Goal: Task Accomplishment & Management: Complete application form

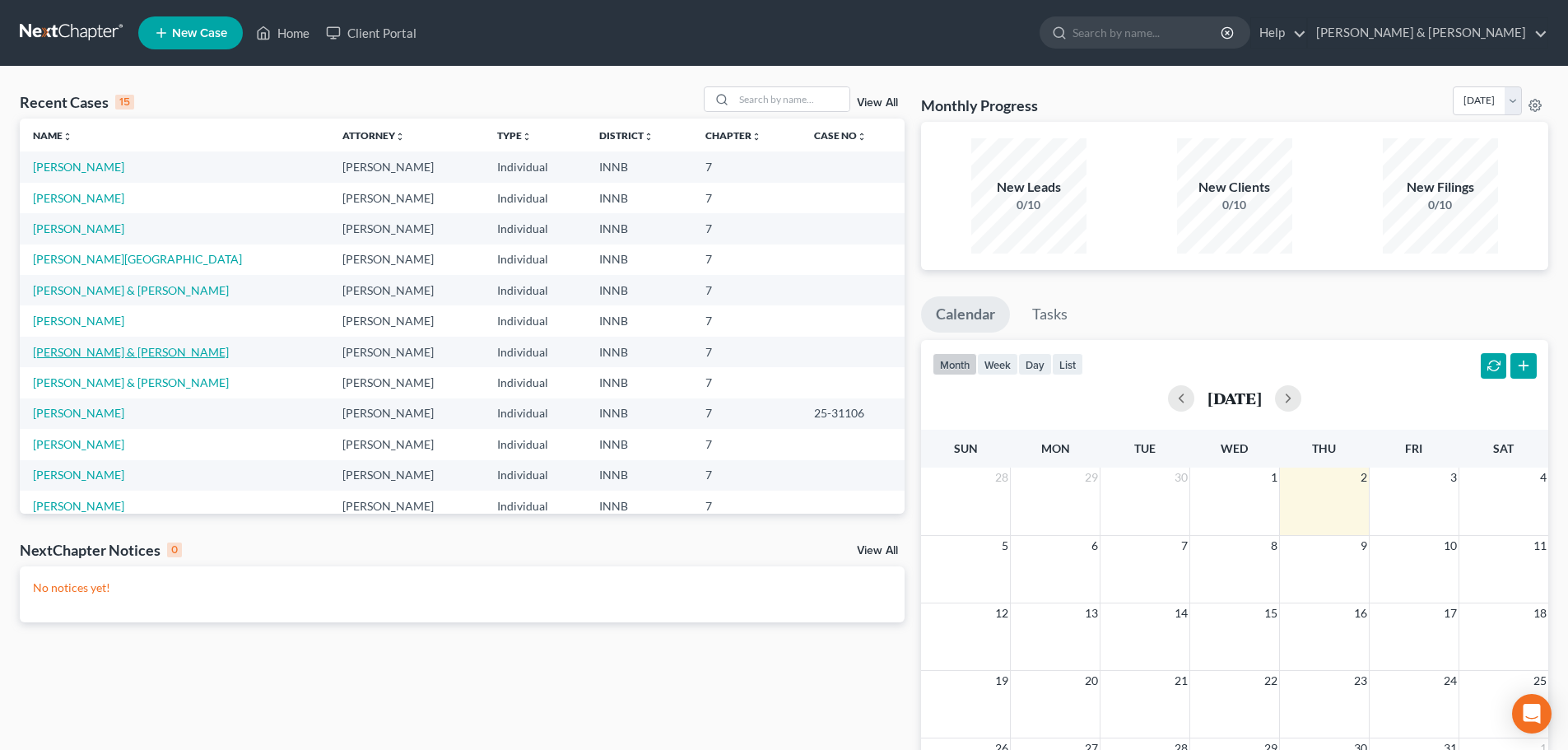
click at [130, 354] on link "[PERSON_NAME] & [PERSON_NAME]" at bounding box center [131, 352] width 196 height 14
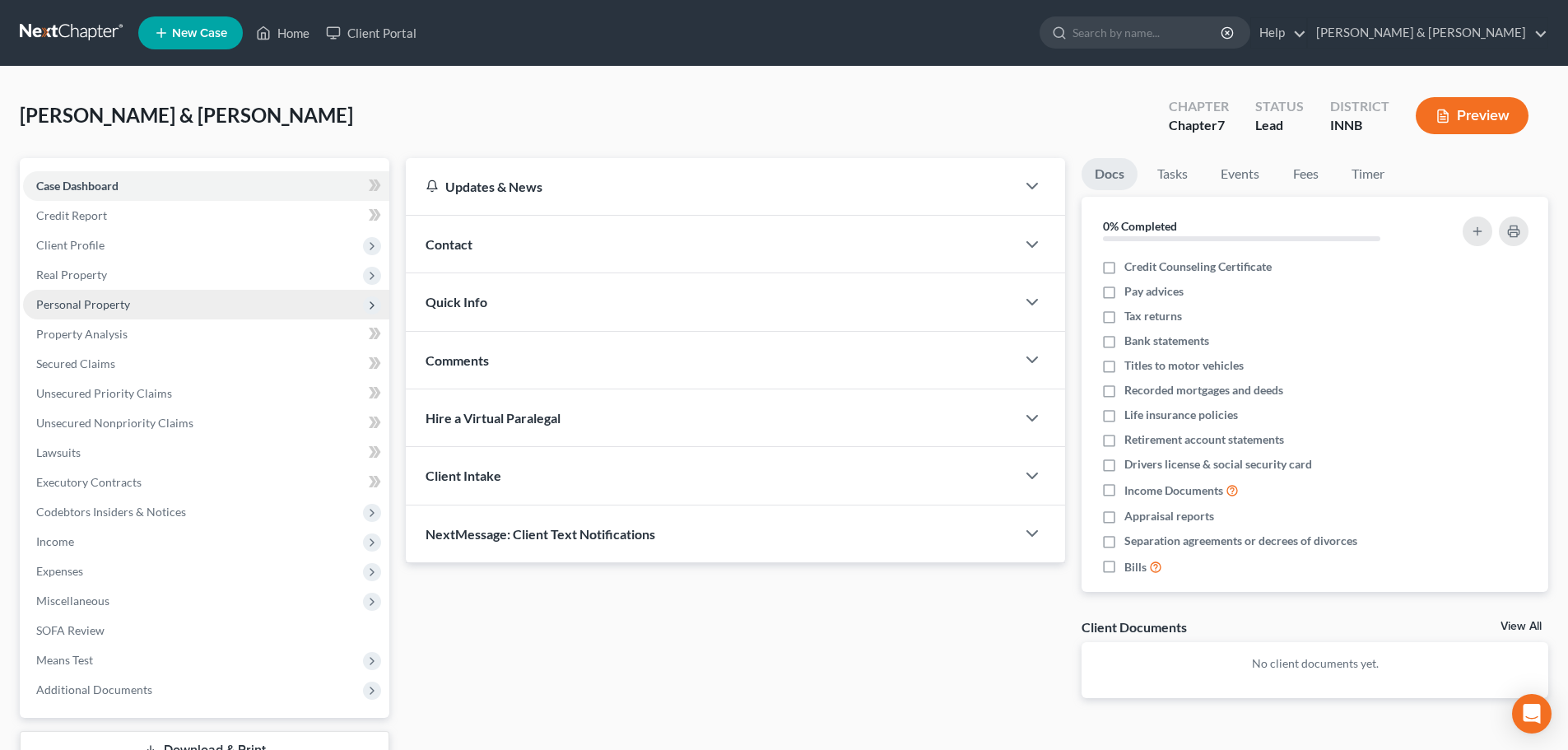
click at [212, 307] on span "Personal Property" at bounding box center [206, 304] width 366 height 29
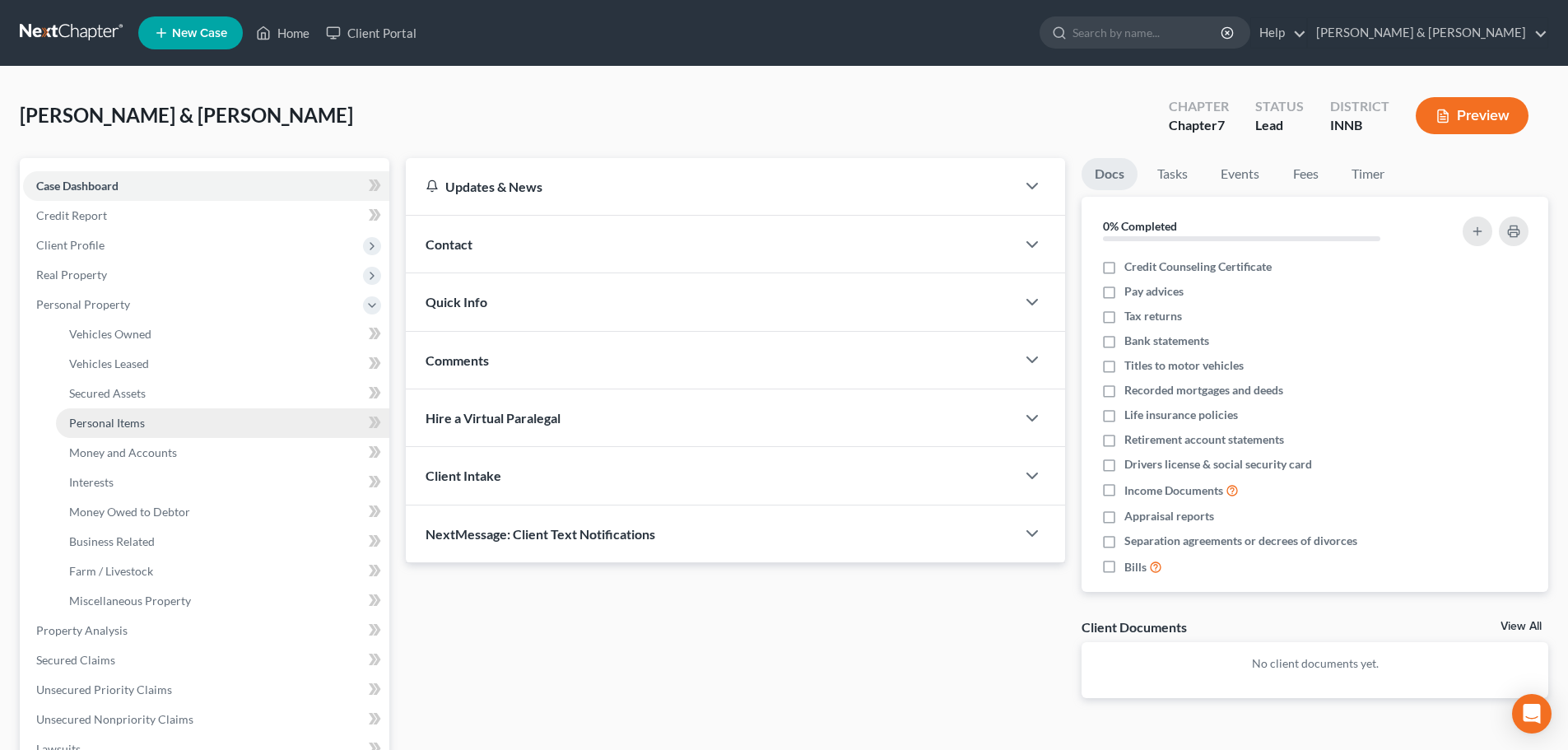
click at [145, 425] on link "Personal Items" at bounding box center [223, 423] width 334 height 29
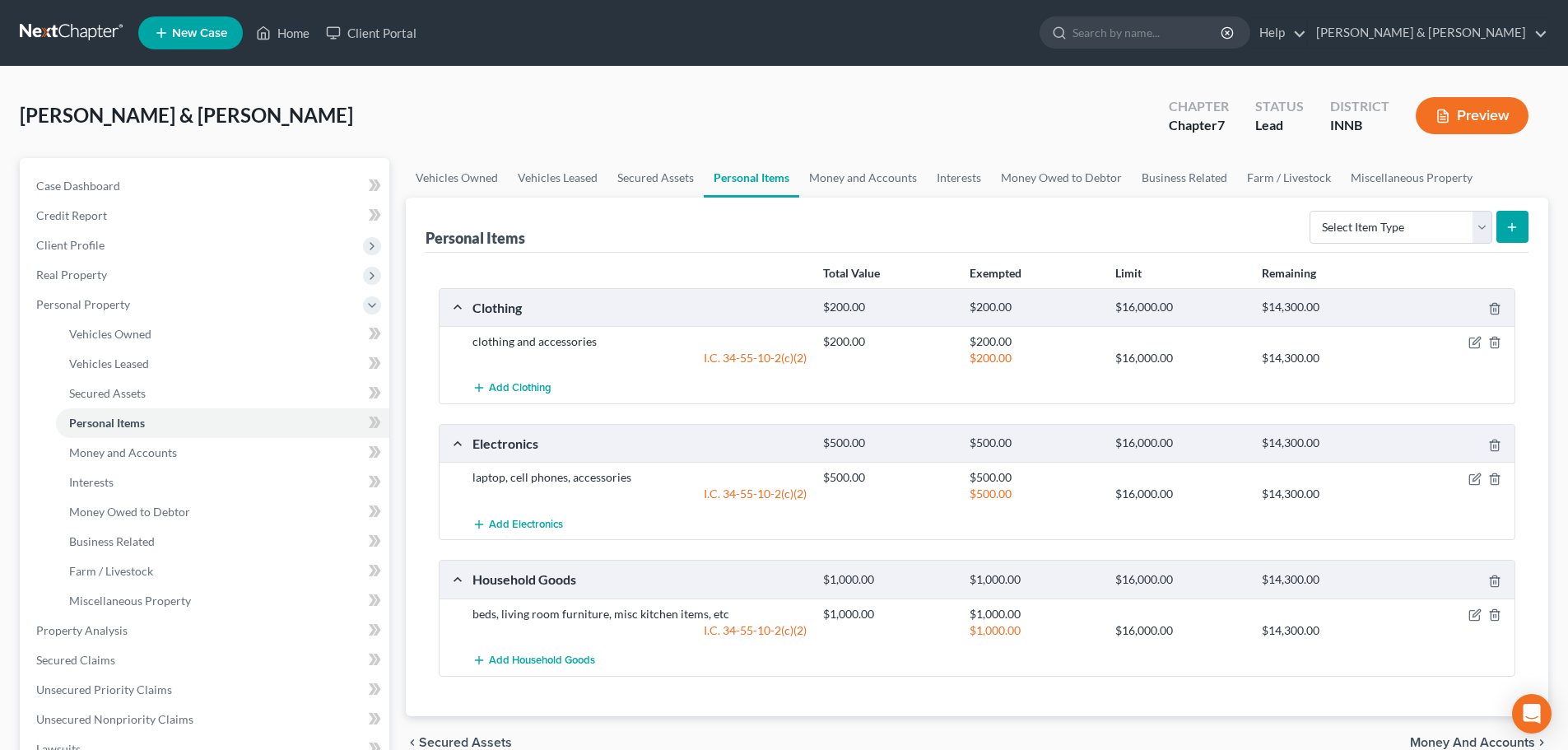
click at [1437, 743] on span "Money and Accounts" at bounding box center [1472, 742] width 125 height 13
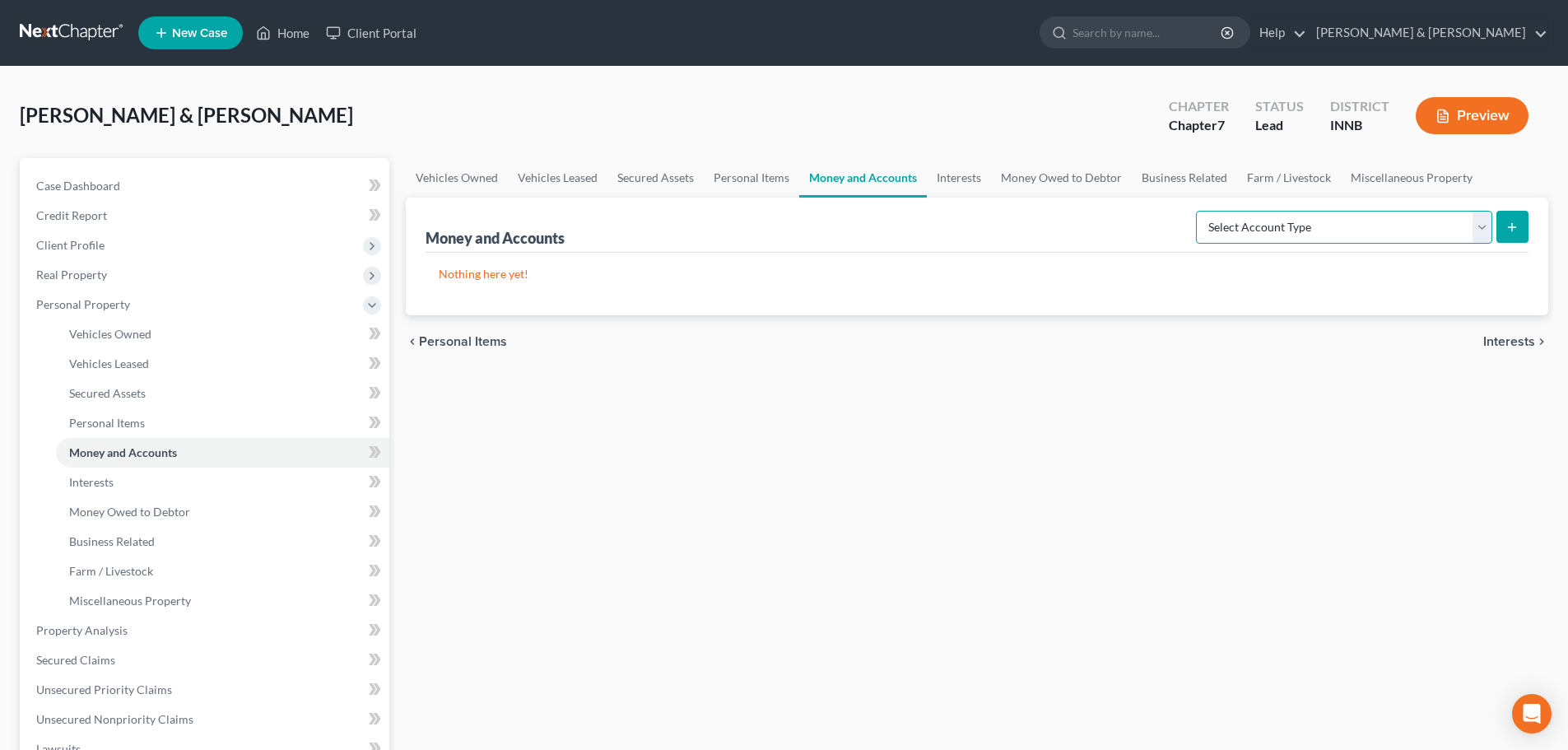
click at [1254, 225] on select "Select Account Type Brokerage Cash on Hand Certificates of Deposit Checking Acc…" at bounding box center [1344, 226] width 296 height 33
select select "cash_on_hand"
click at [1199, 210] on select "Select Account Type Brokerage Cash on Hand Certificates of Deposit Checking Acc…" at bounding box center [1344, 226] width 296 height 33
click at [1513, 224] on icon "submit" at bounding box center [1512, 227] width 13 height 13
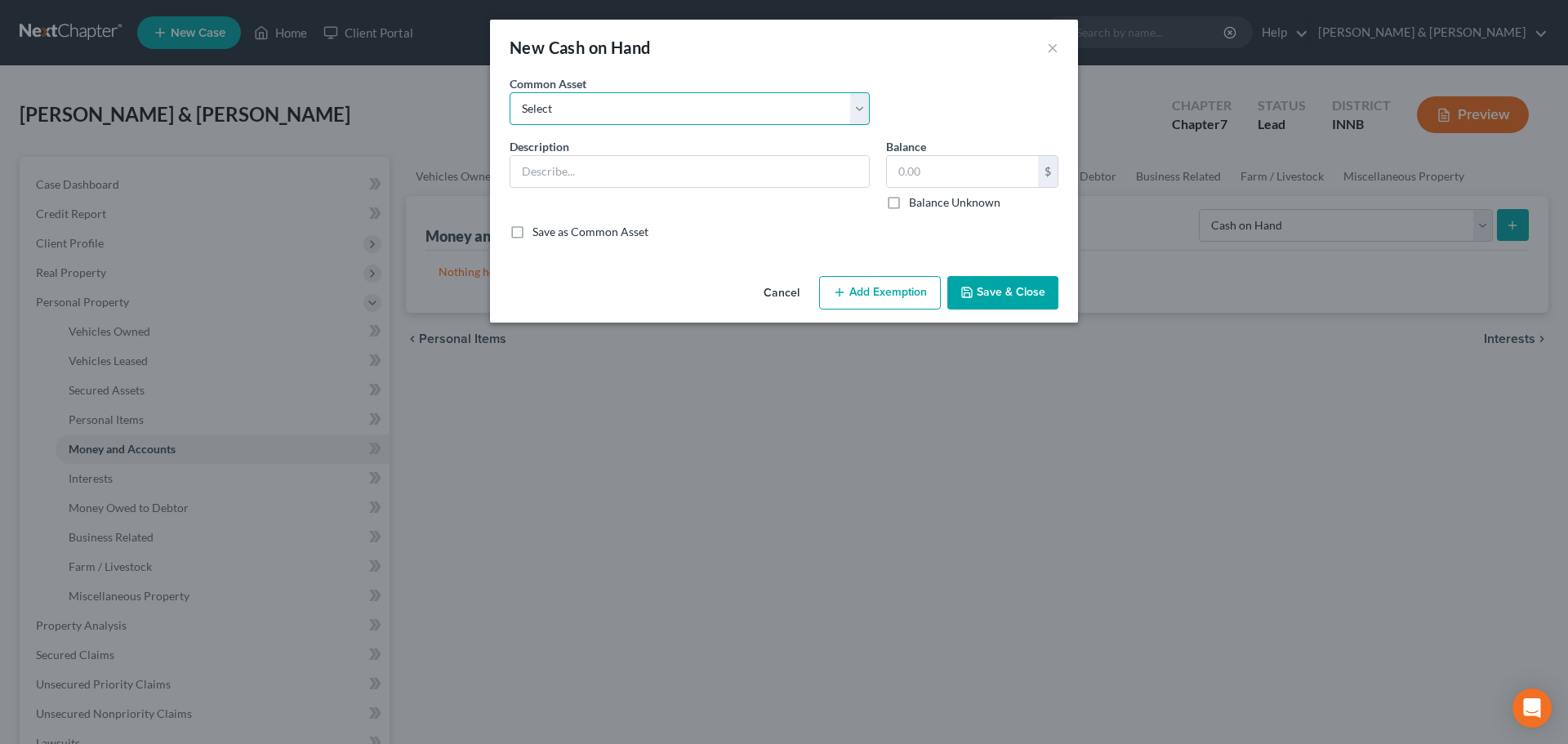
click at [803, 109] on select "Select pocket money" at bounding box center [690, 109] width 360 height 33
select select "0"
click at [510, 93] on select "Select pocket money" at bounding box center [690, 109] width 360 height 33
type input "pocket money"
type input "25.00"
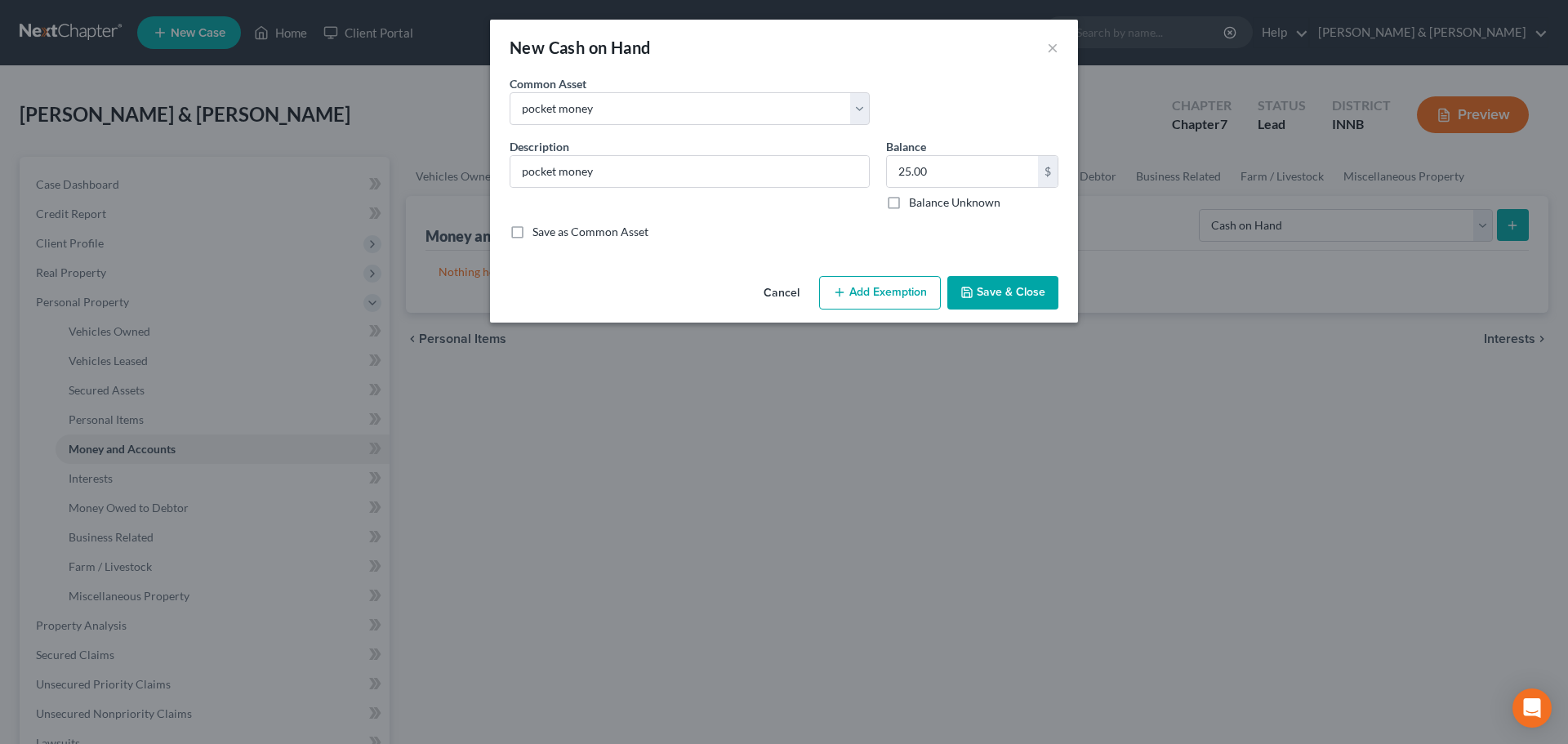
click at [839, 290] on line "button" at bounding box center [839, 293] width 0 height 7
select select "2"
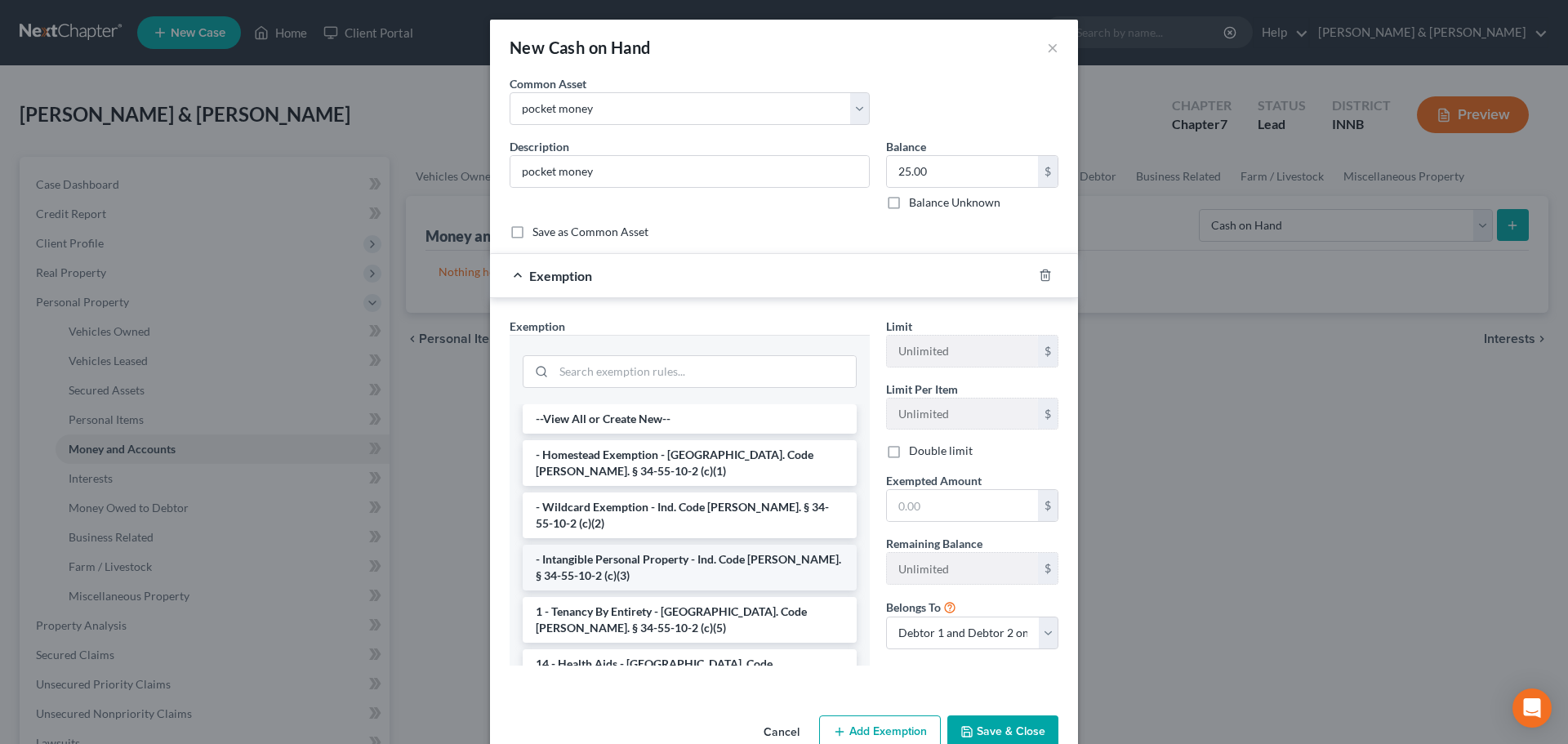
click at [686, 558] on li "- Intangible Personal Property - Ind. Code [PERSON_NAME]. § 34-55-10-2 (c)(3)" at bounding box center [690, 567] width 334 height 46
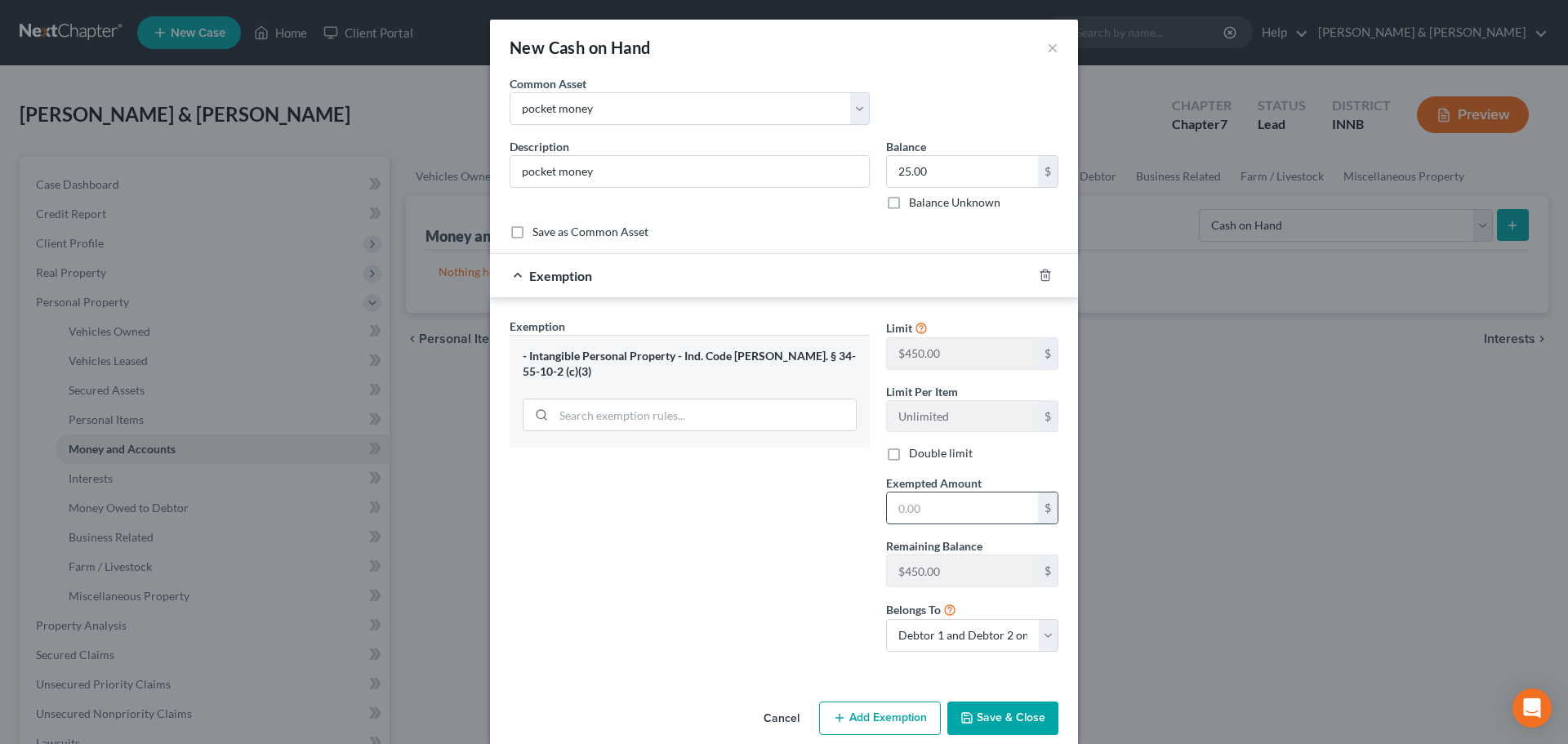
click at [909, 507] on input "text" at bounding box center [962, 507] width 151 height 31
type input "25"
click at [1012, 717] on button "Save & Close" at bounding box center [1003, 719] width 111 height 35
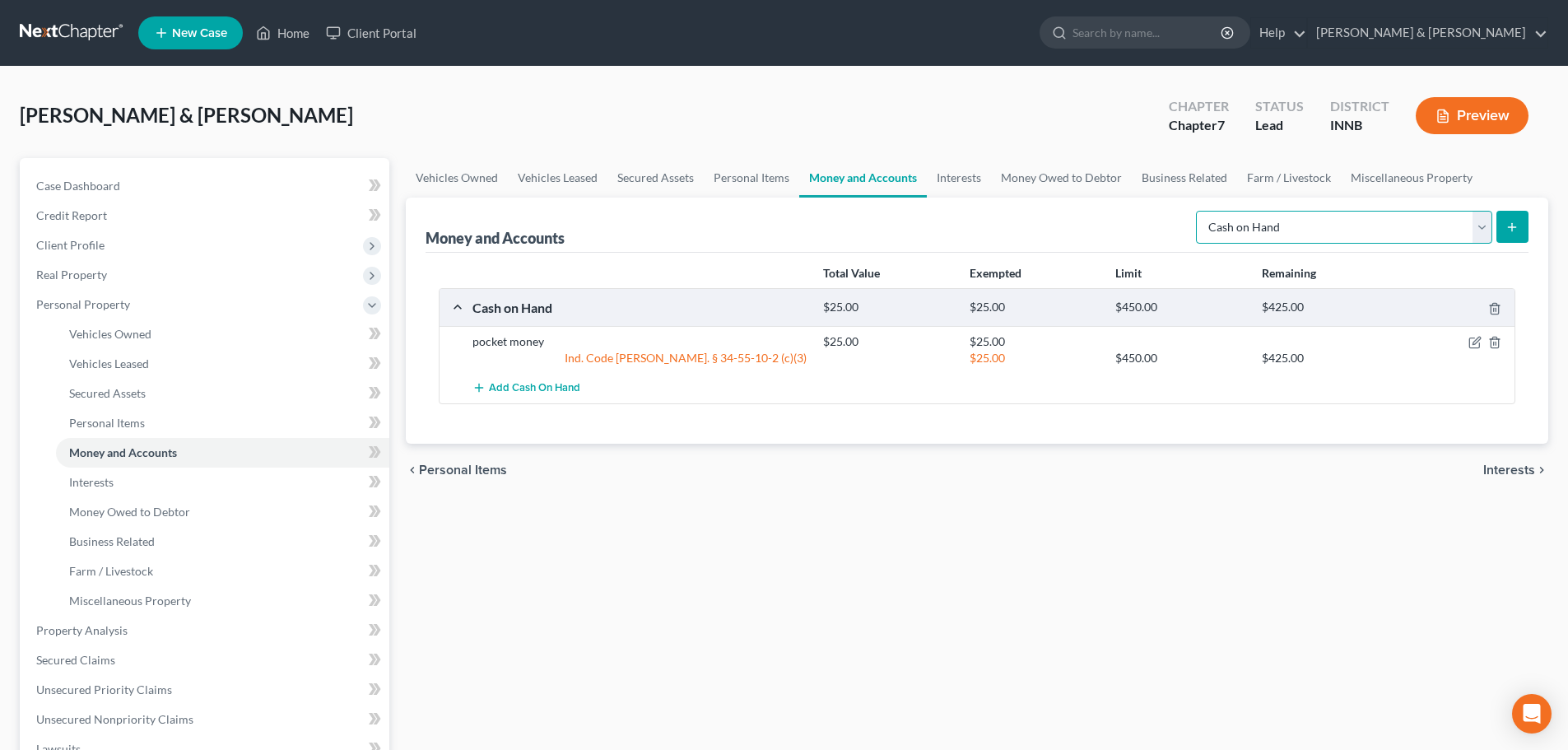
click at [1483, 238] on select "Select Account Type Brokerage Cash on Hand Certificates of Deposit Checking Acc…" at bounding box center [1344, 226] width 296 height 33
select select "checking"
click at [1199, 210] on select "Select Account Type Brokerage Cash on Hand Certificates of Deposit Checking Acc…" at bounding box center [1344, 226] width 296 height 33
click at [1516, 226] on icon "submit" at bounding box center [1512, 227] width 13 height 13
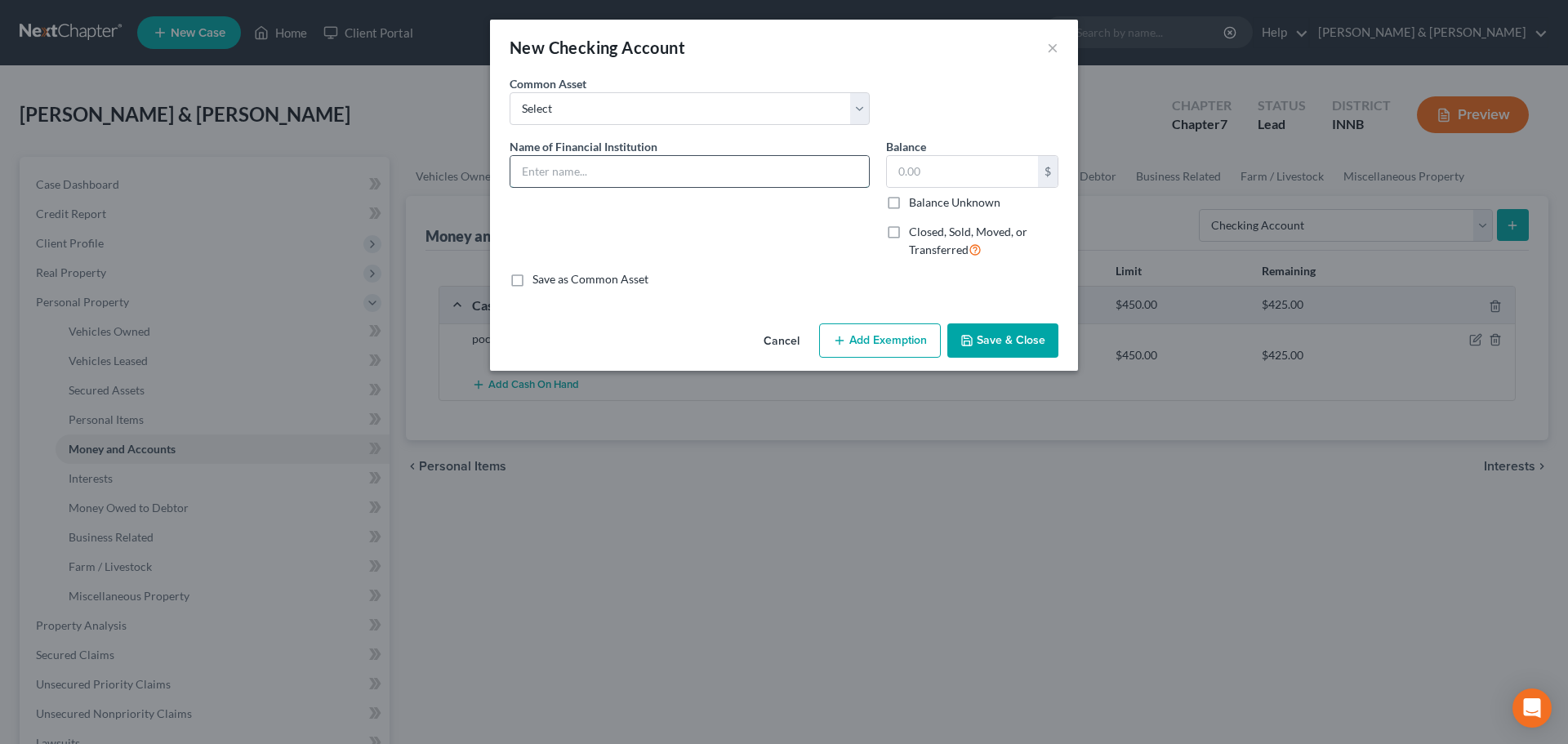
click at [565, 159] on input "text" at bounding box center [690, 171] width 358 height 31
type input "[GEOGRAPHIC_DATA]"
type input "100"
click at [936, 346] on button "Add Exemption" at bounding box center [880, 341] width 122 height 35
select select "2"
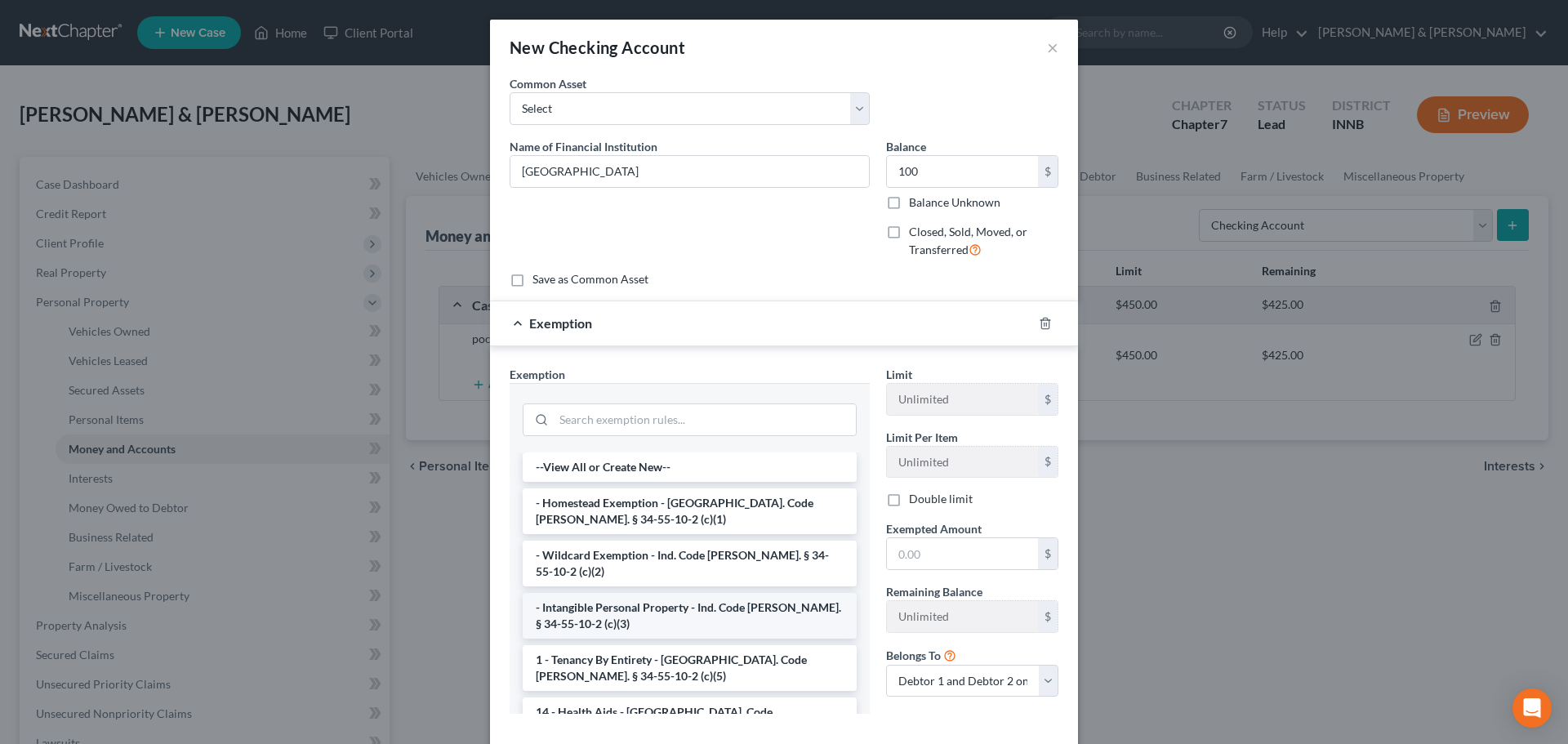
click at [723, 601] on li "- Intangible Personal Property - Ind. Code [PERSON_NAME]. § 34-55-10-2 (c)(3)" at bounding box center [690, 616] width 334 height 46
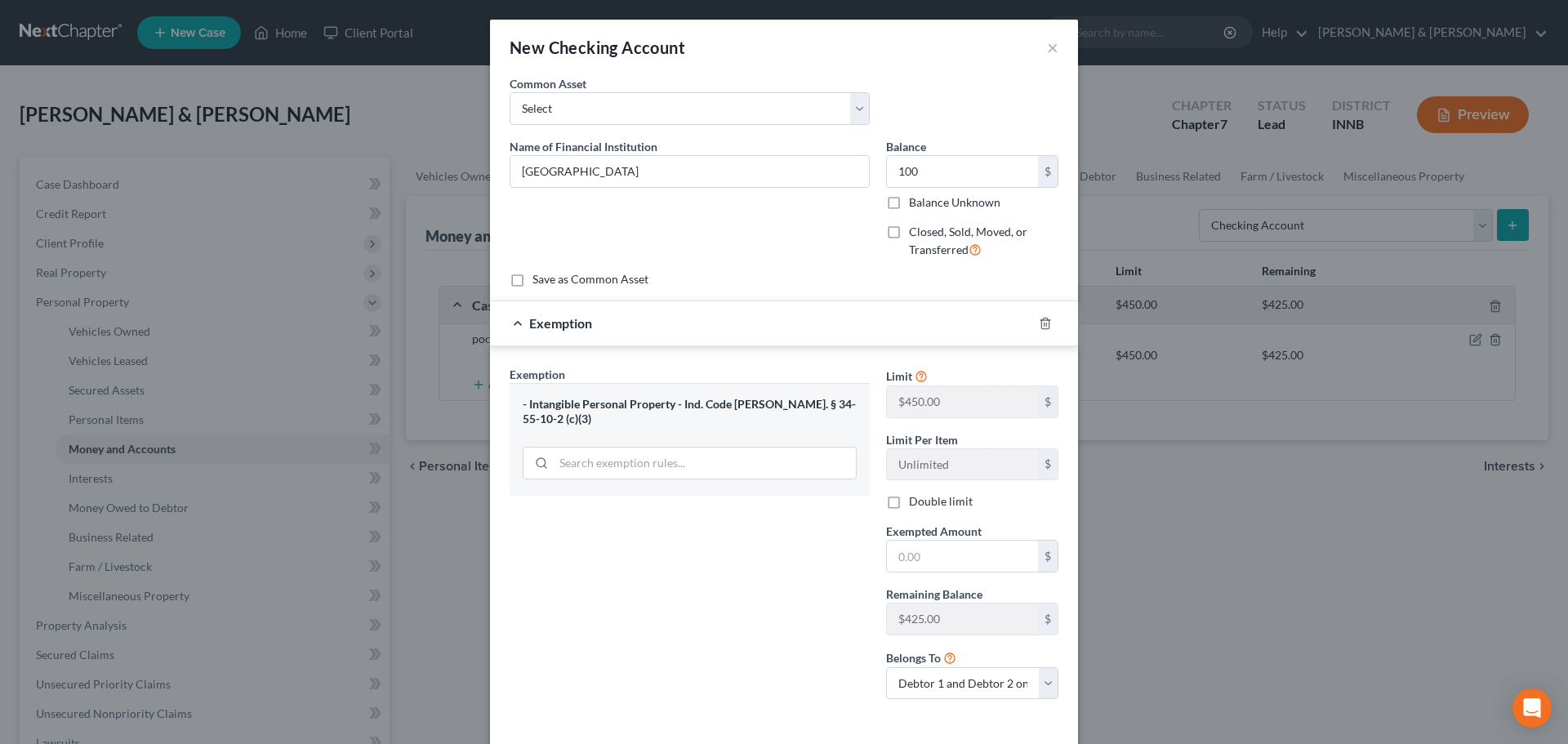
click at [909, 505] on label "Double limit" at bounding box center [941, 501] width 64 height 16
click at [916, 504] on input "Double limit" at bounding box center [921, 498] width 10 height 10
checkbox input "true"
click at [911, 549] on input "text" at bounding box center [962, 556] width 151 height 31
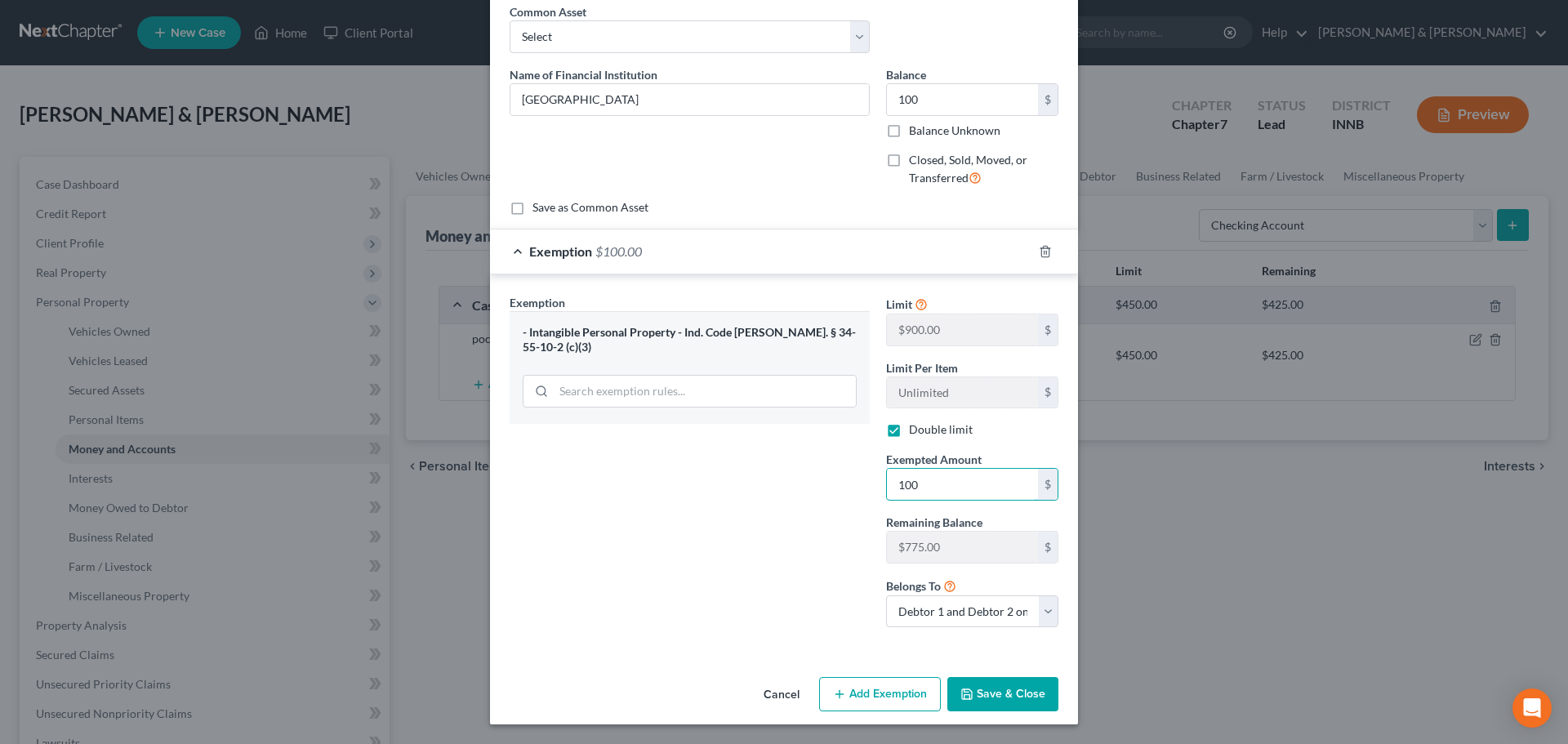
type input "100"
click at [982, 696] on button "Save & Close" at bounding box center [1003, 694] width 111 height 35
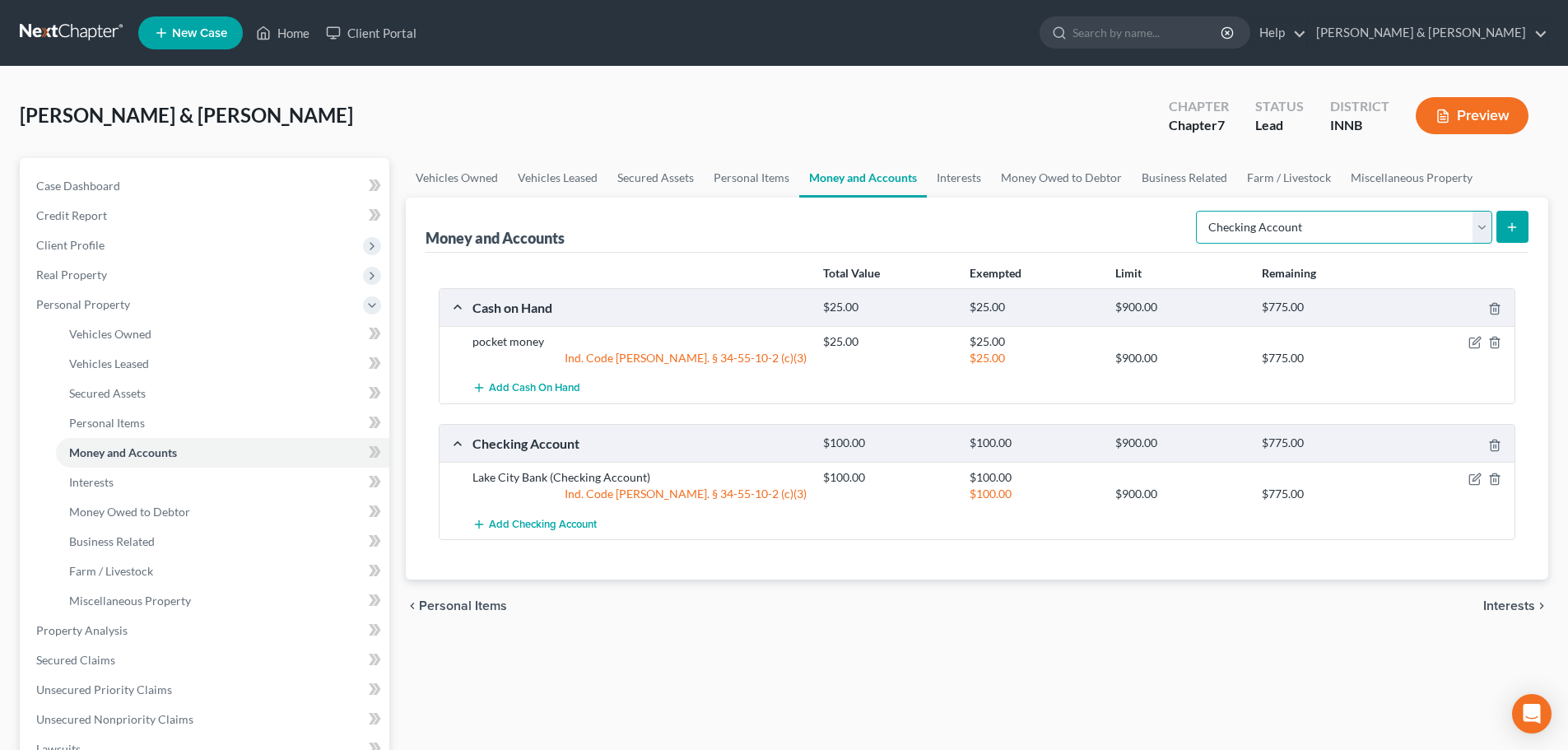
click at [1480, 230] on select "Select Account Type Brokerage Cash on Hand Certificates of Deposit Checking Acc…" at bounding box center [1344, 226] width 296 height 33
select select "savings"
click at [1199, 210] on select "Select Account Type Brokerage Cash on Hand Certificates of Deposit Checking Acc…" at bounding box center [1344, 226] width 296 height 33
click at [1505, 231] on button "submit" at bounding box center [1512, 226] width 32 height 32
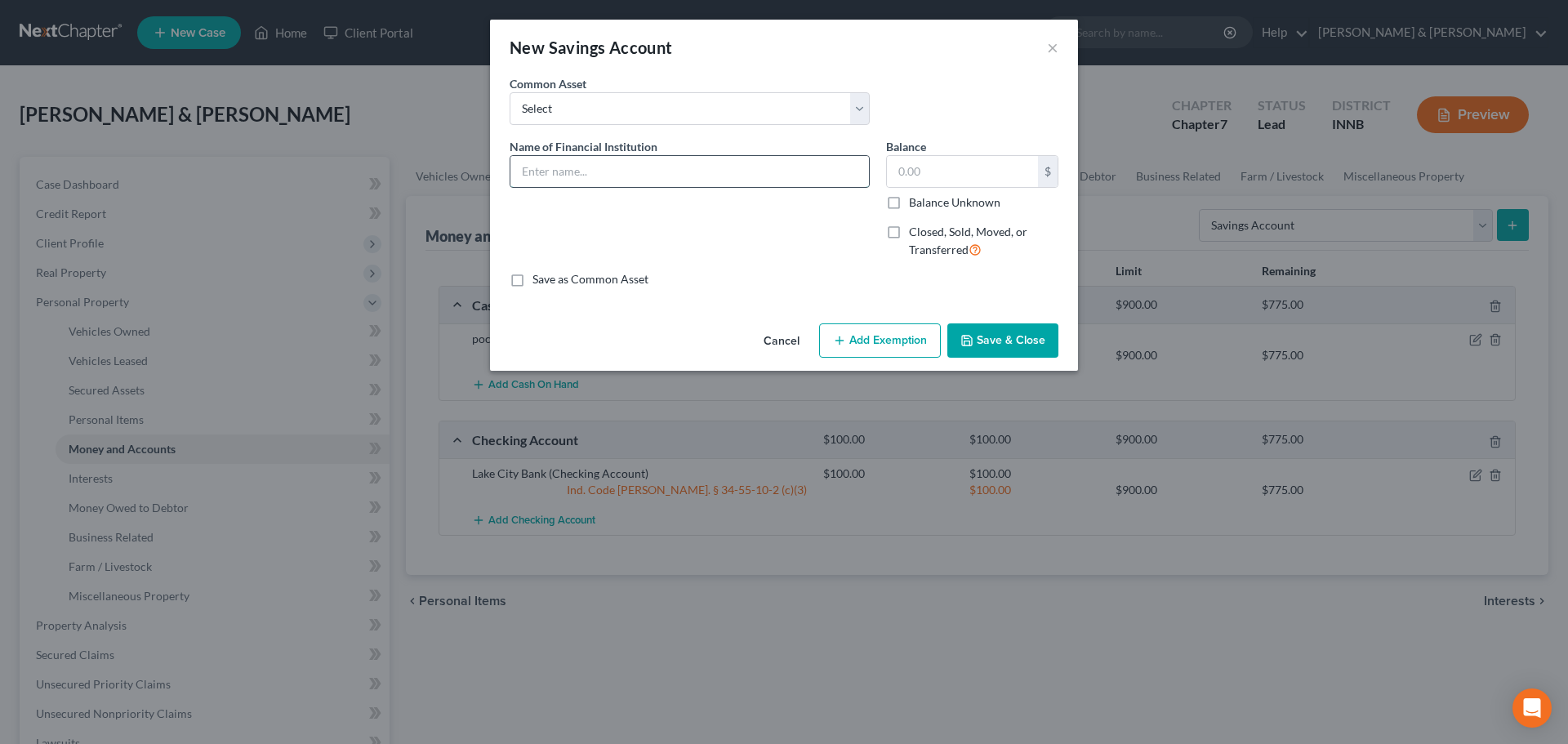
click at [601, 176] on input "text" at bounding box center [690, 171] width 358 height 31
type input "[GEOGRAPHIC_DATA]"
click at [922, 170] on input "text" at bounding box center [962, 171] width 151 height 31
type input "100"
click at [875, 337] on button "Add Exemption" at bounding box center [880, 341] width 122 height 35
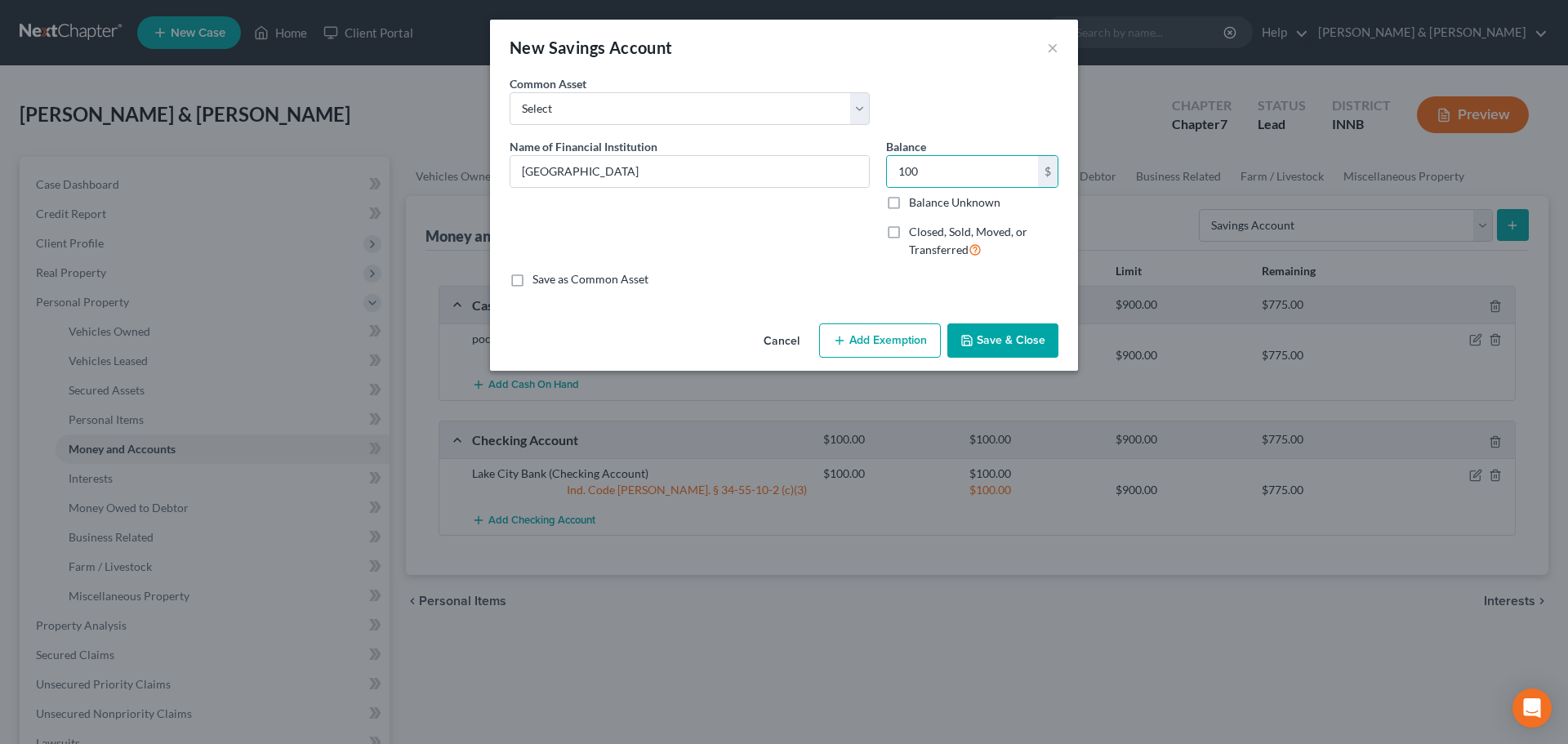
select select "2"
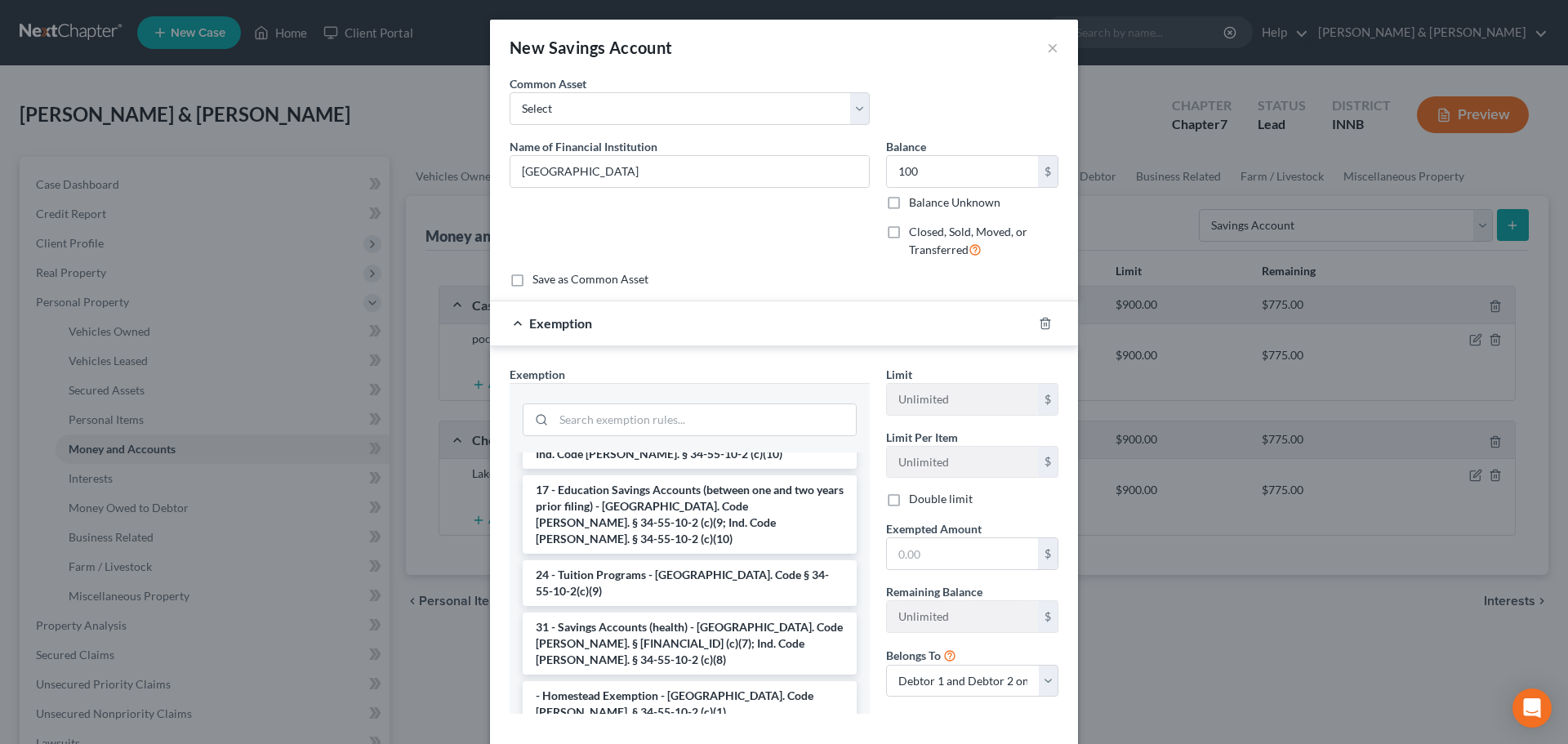
scroll to position [164, 0]
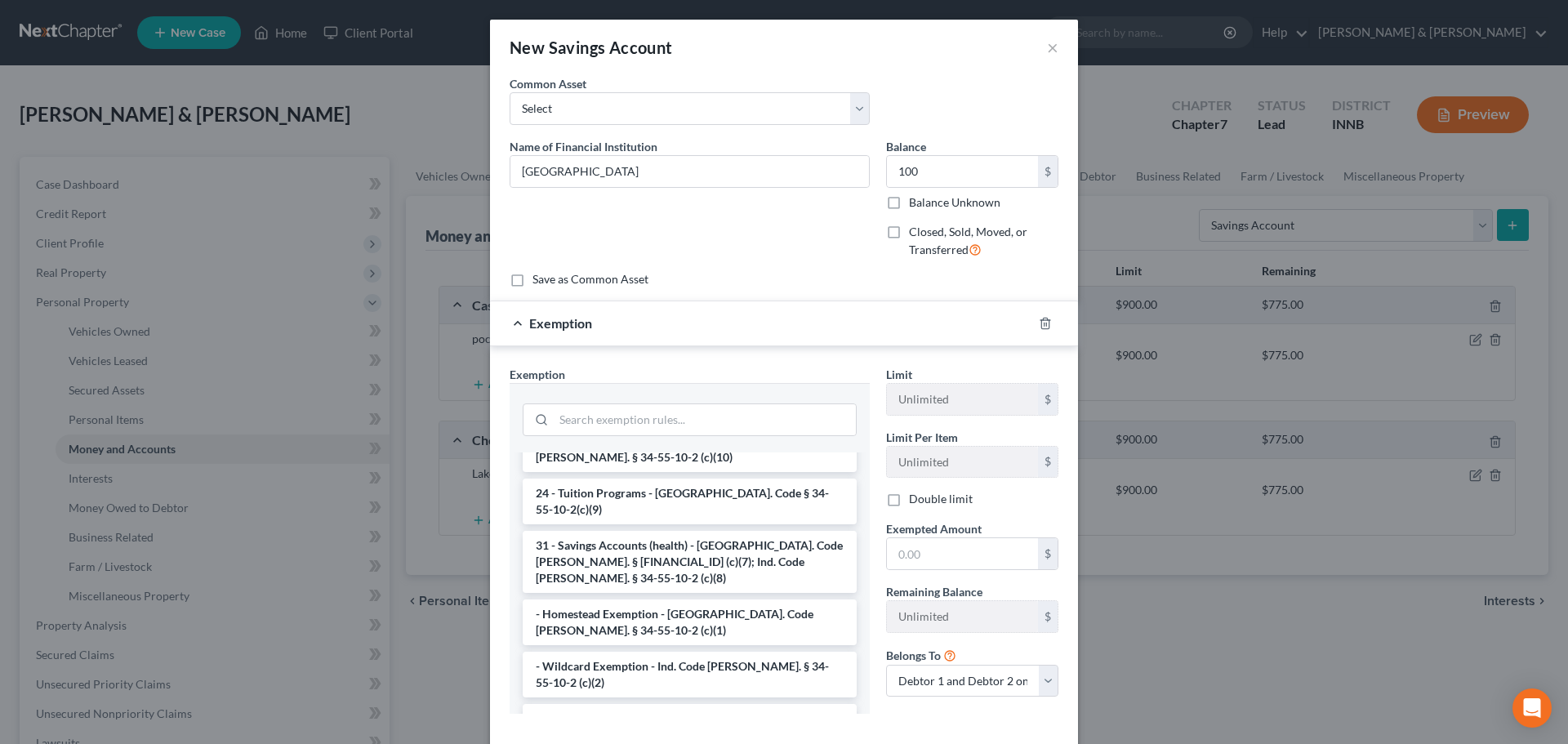
click at [763, 704] on li "- Intangible Personal Property - Ind. Code [PERSON_NAME]. § 34-55-10-2 (c)(3)" at bounding box center [690, 726] width 334 height 46
checkbox input "true"
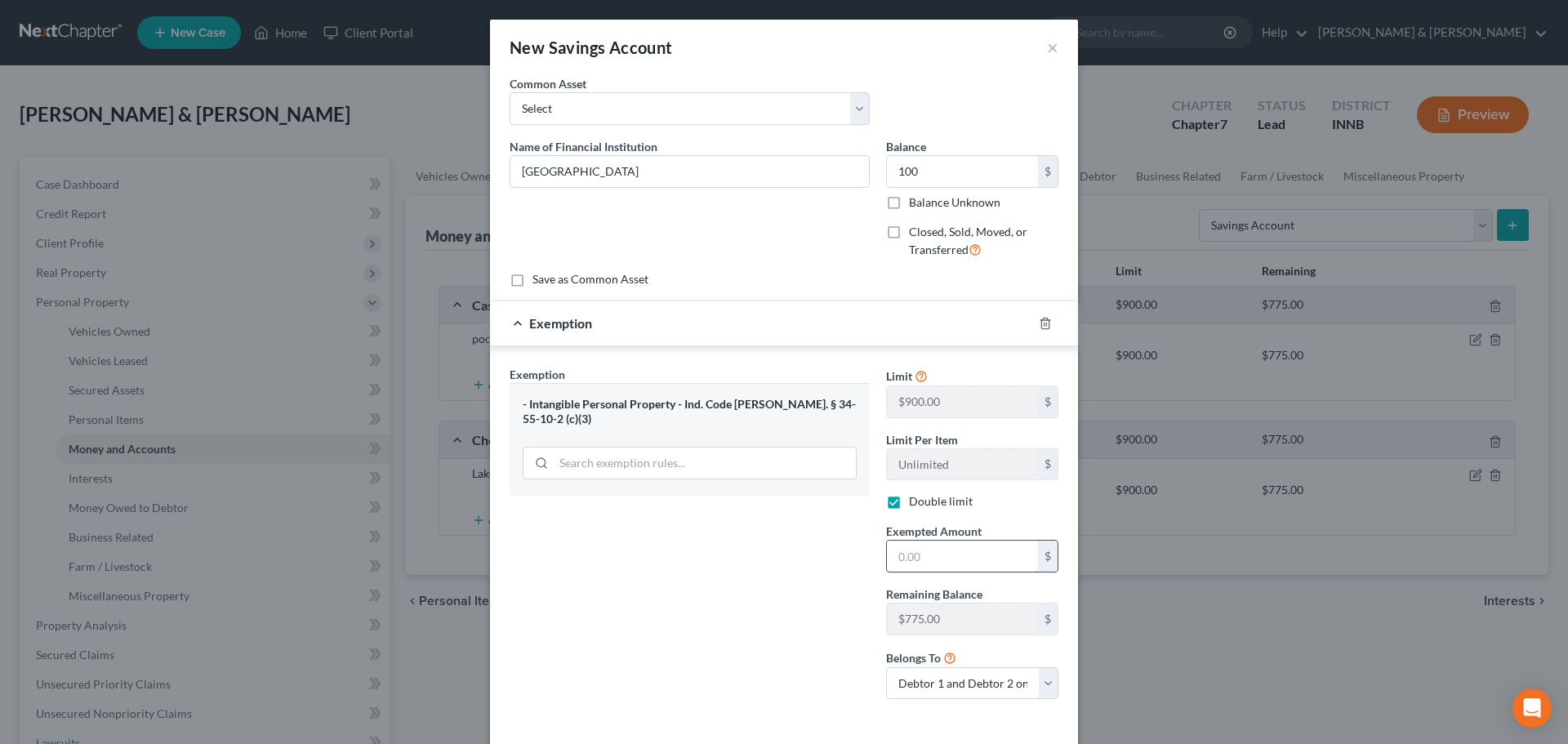
click at [899, 559] on input "text" at bounding box center [962, 556] width 151 height 31
type input "100"
click at [782, 579] on div "Exemption Set must be selected for CA. Exemption * - Intangible Personal Proper…" at bounding box center [690, 539] width 376 height 347
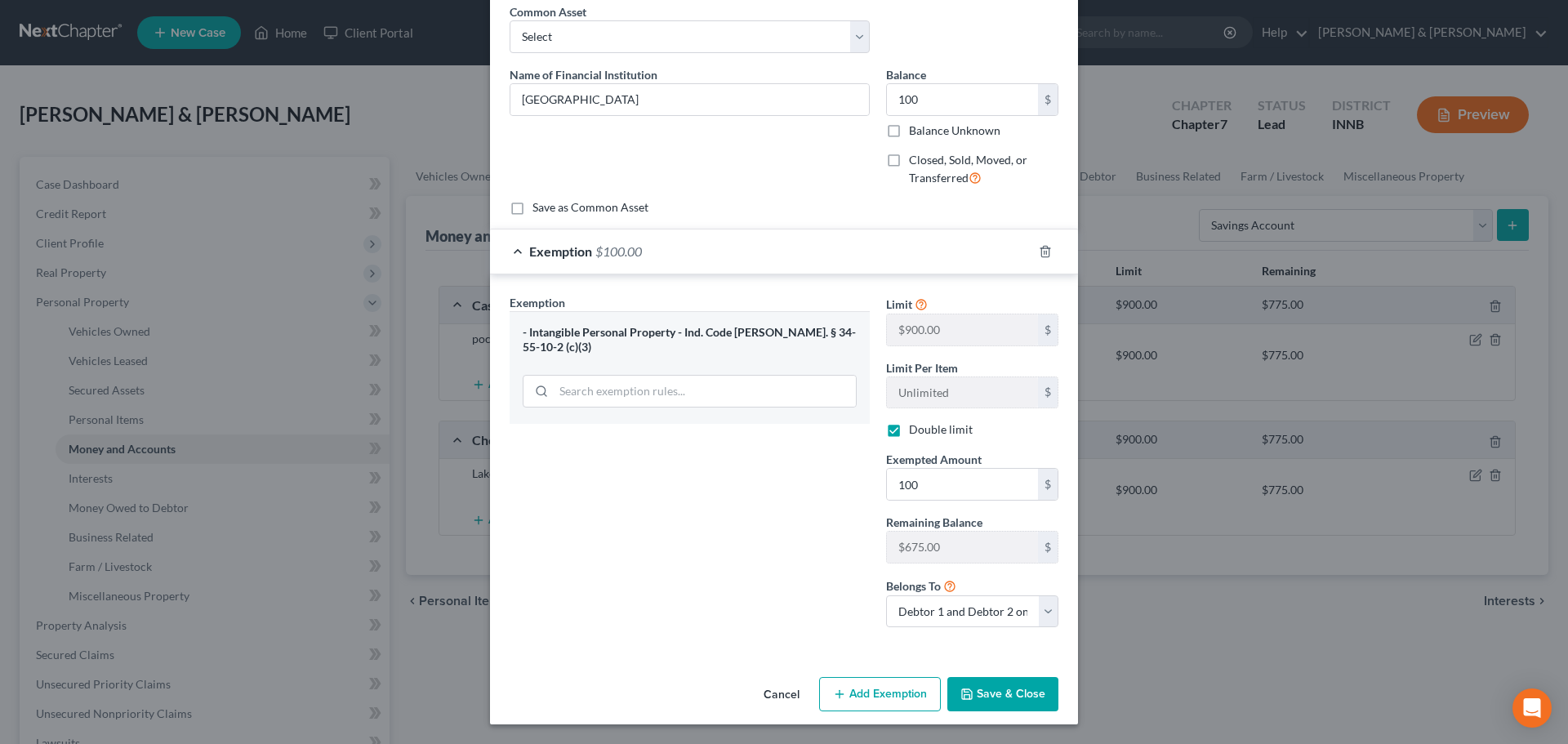
click at [983, 685] on button "Save & Close" at bounding box center [1003, 694] width 111 height 35
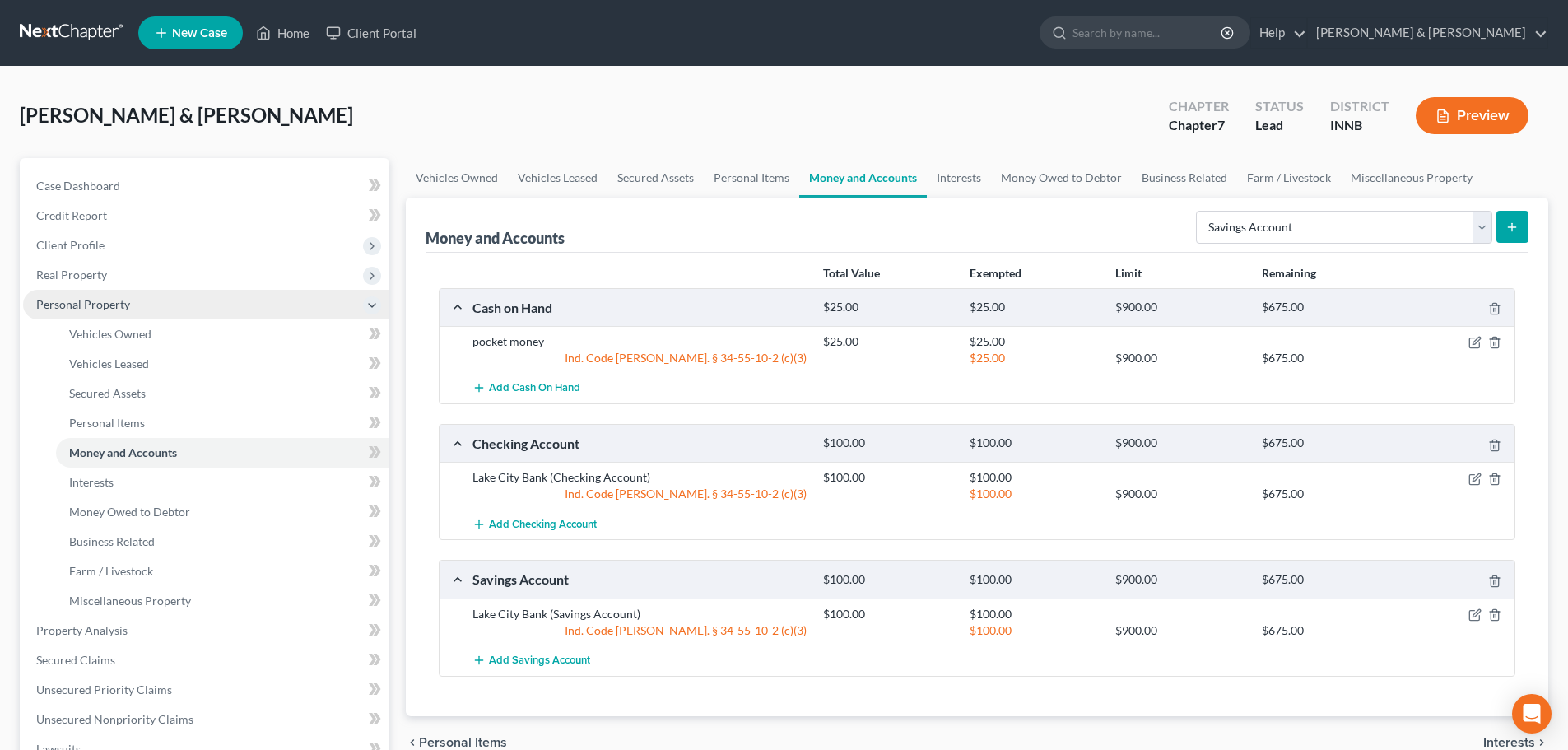
click at [114, 308] on span "Personal Property" at bounding box center [83, 304] width 94 height 14
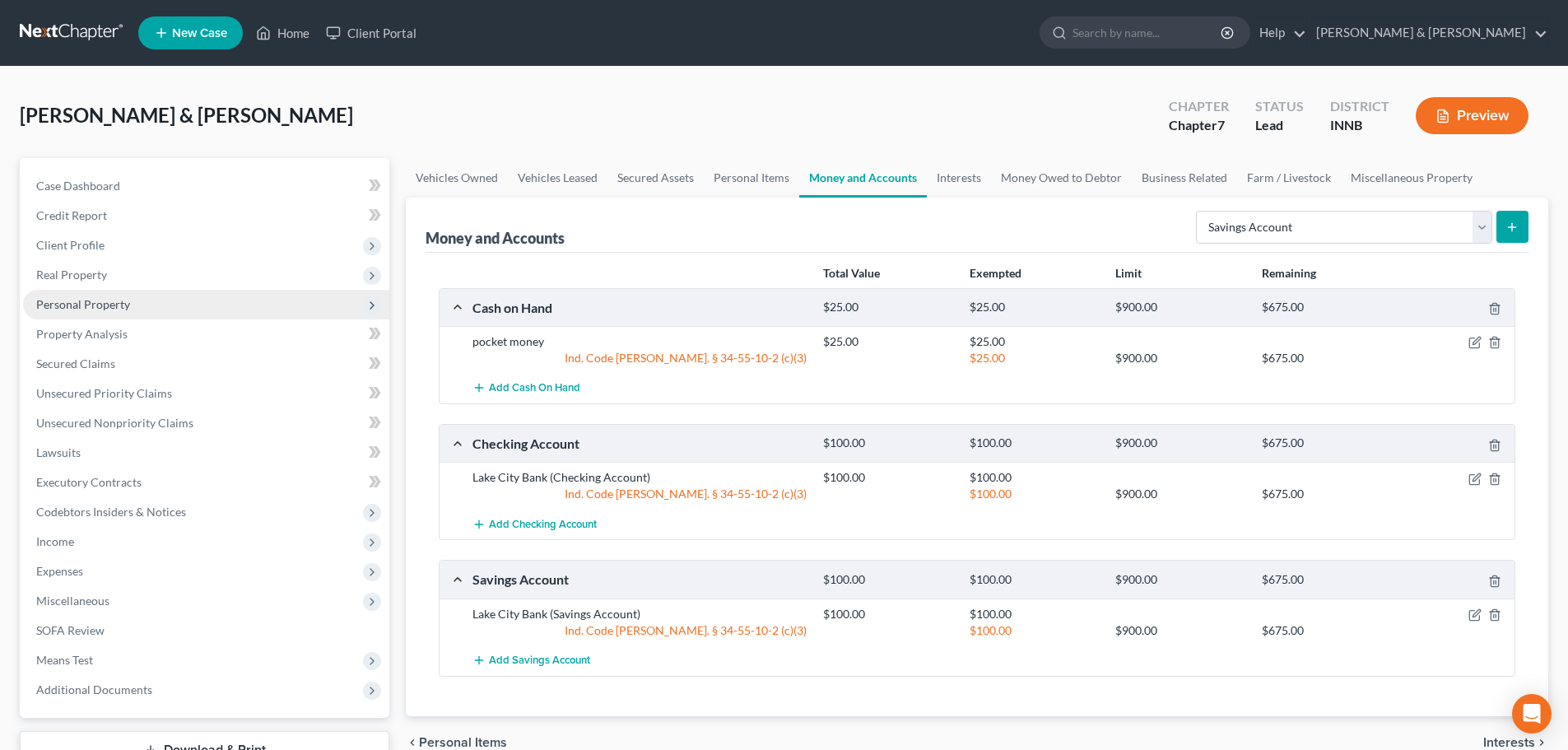
click at [114, 308] on span "Personal Property" at bounding box center [83, 304] width 94 height 14
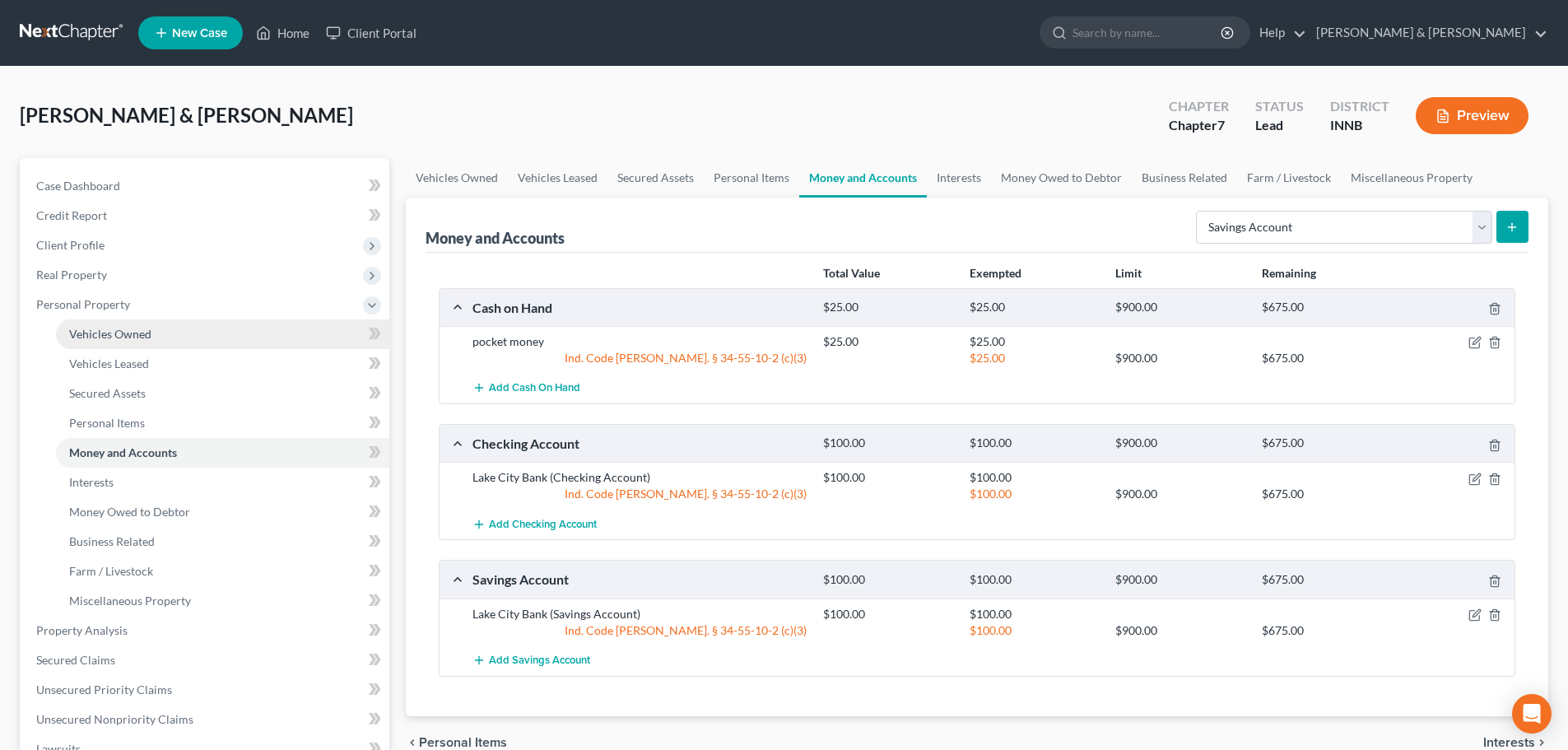
click at [101, 342] on link "Vehicles Owned" at bounding box center [223, 334] width 334 height 29
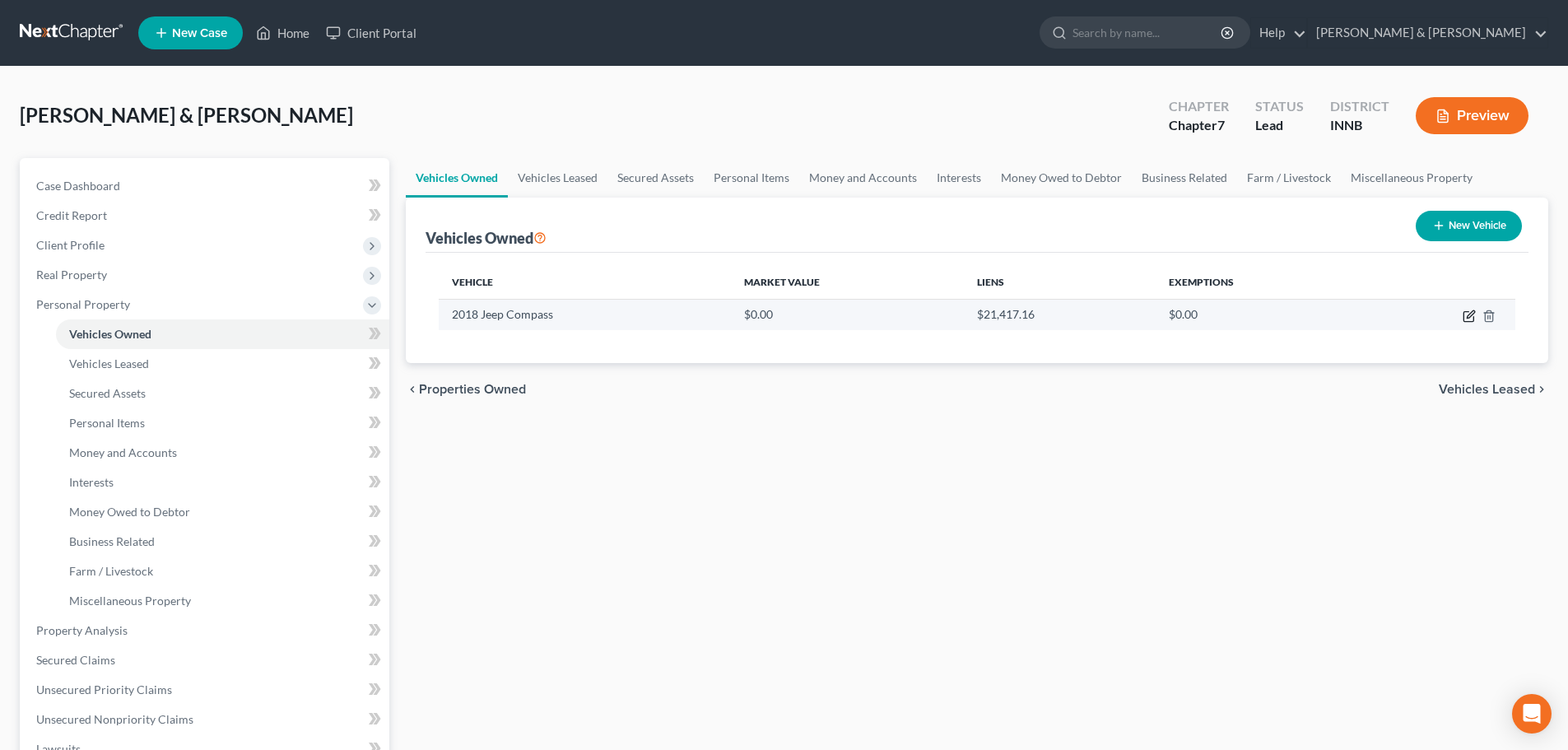
click at [1474, 321] on icon "button" at bounding box center [1468, 317] width 9 height 9
select select "0"
select select "8"
select select "2"
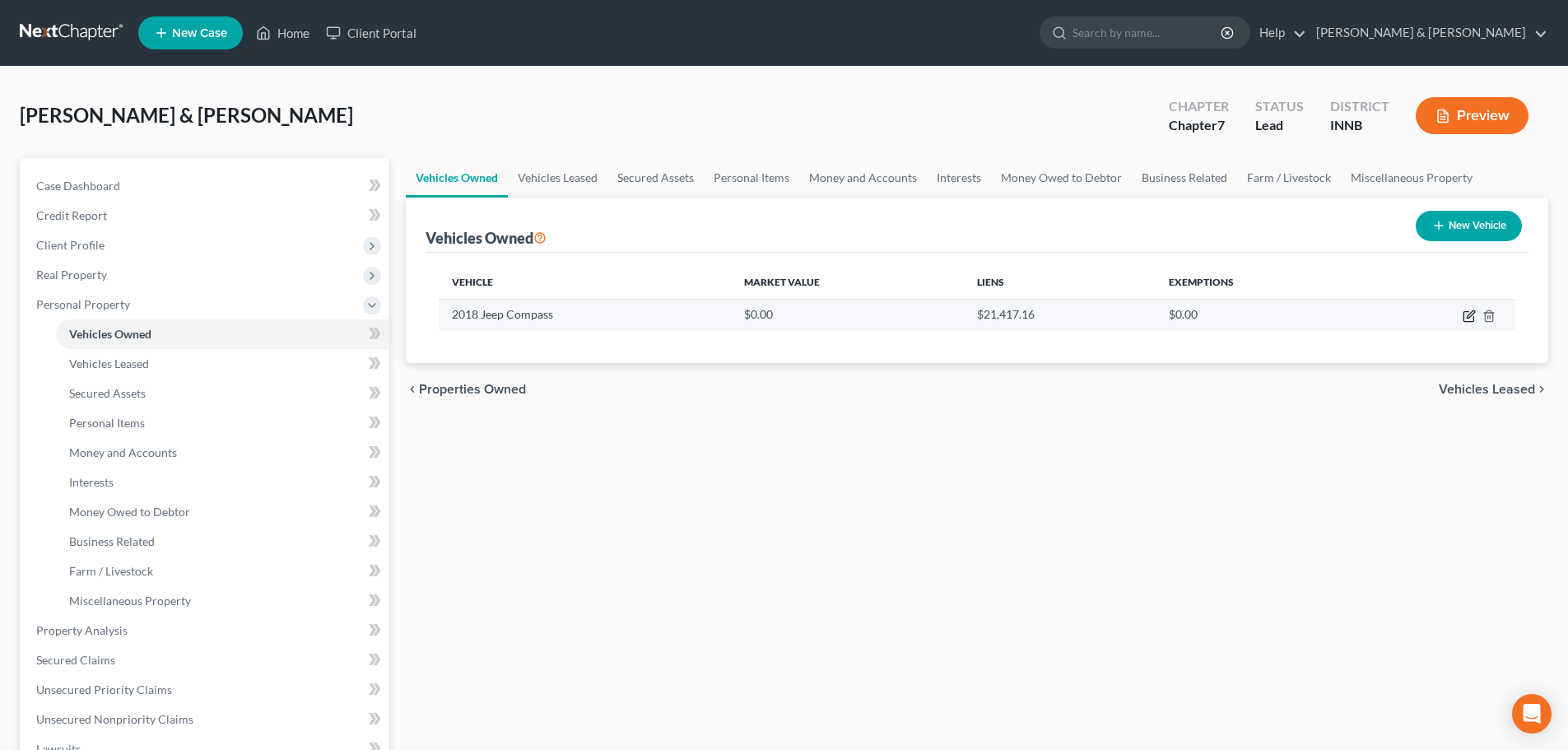
select select "15"
select select "2"
select select "0"
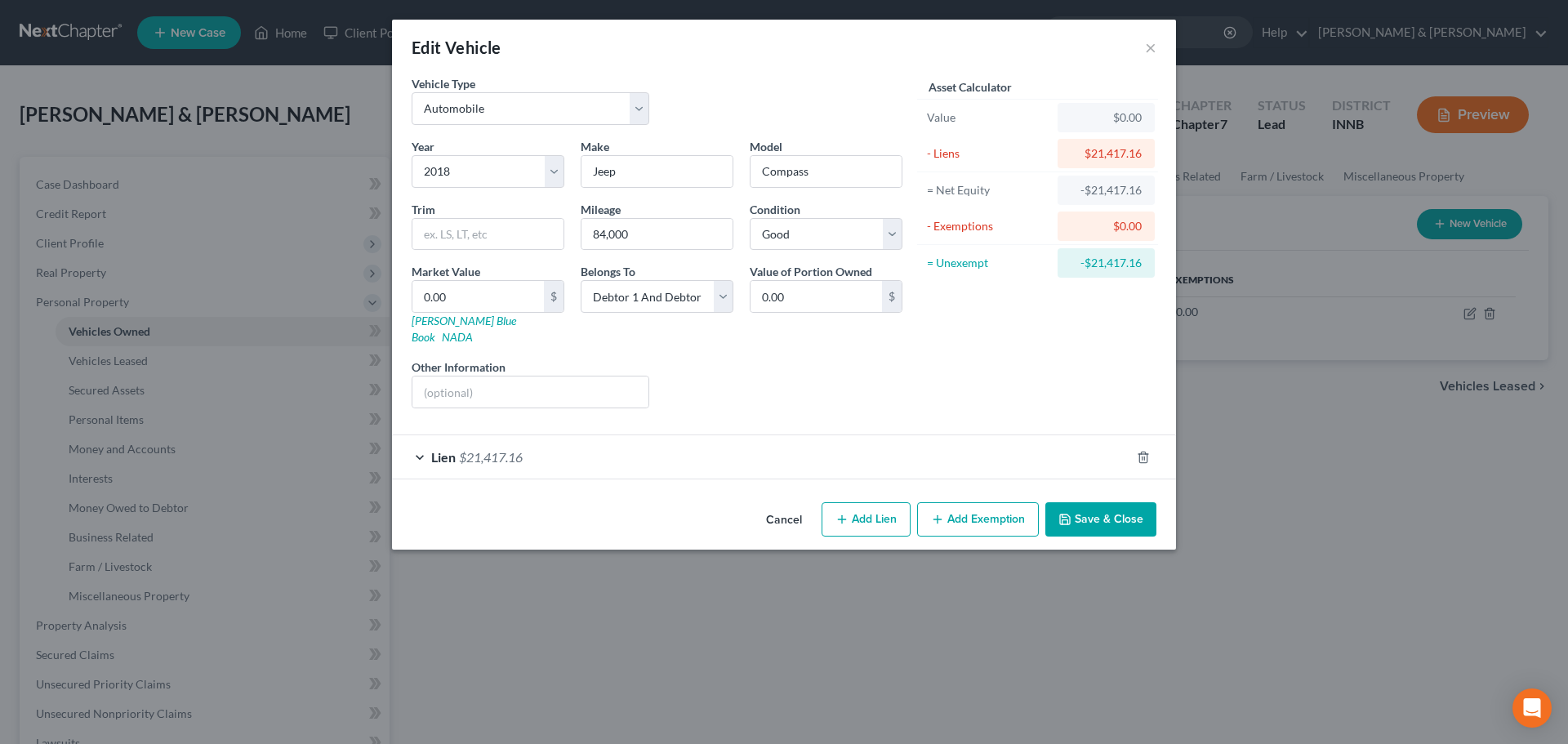
click at [447, 449] on span "Lien" at bounding box center [443, 457] width 24 height 16
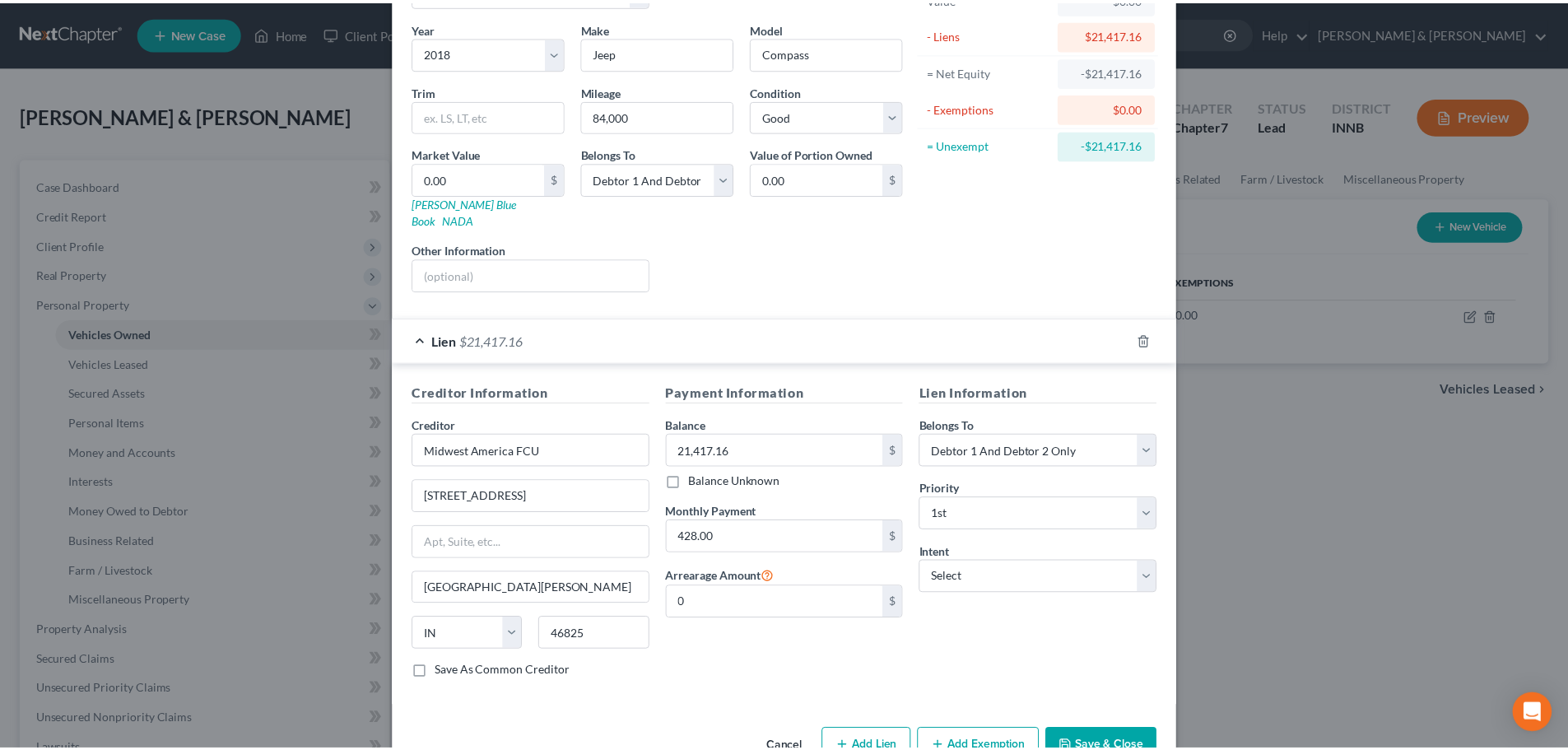
scroll to position [151, 0]
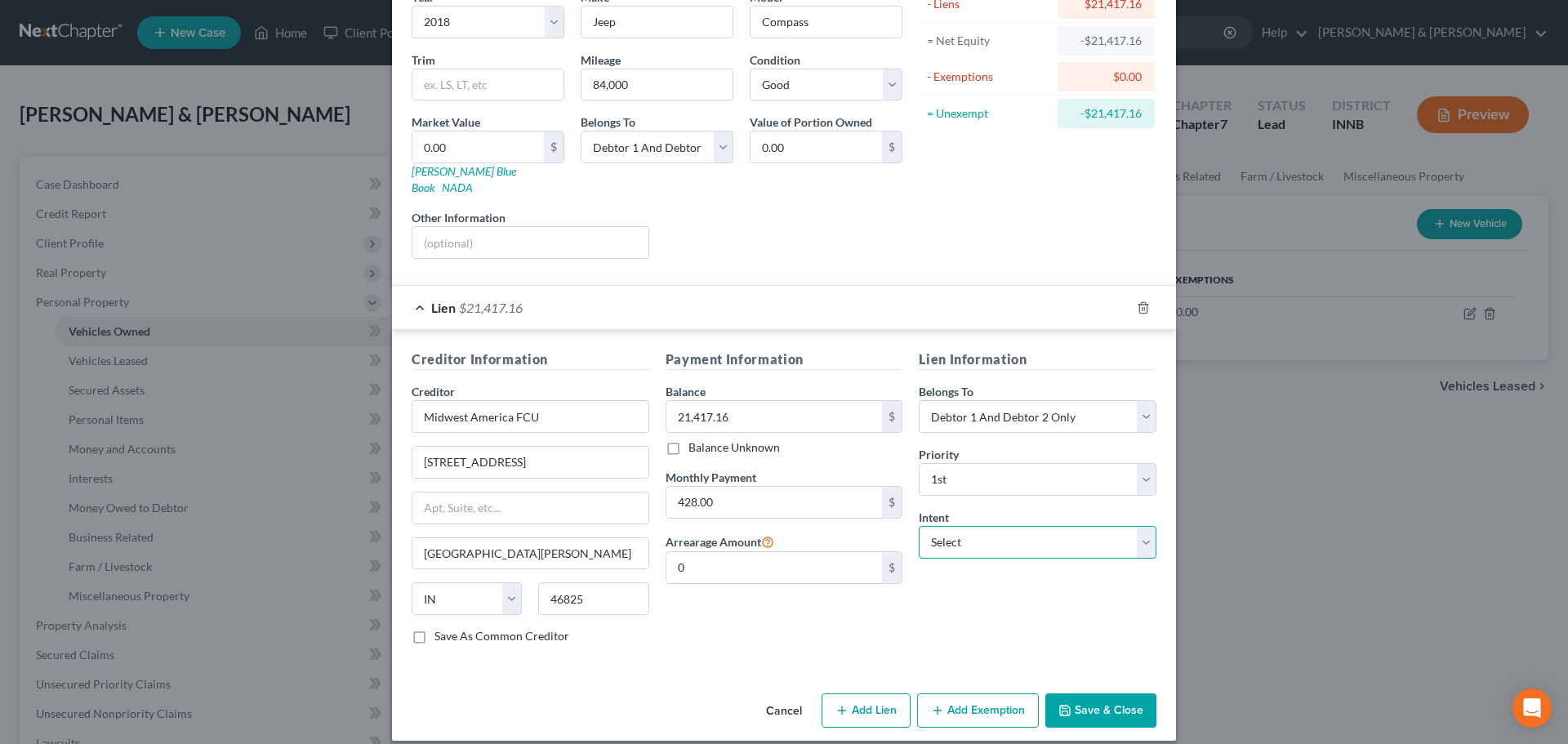
click at [972, 529] on select "Select Surrender Redeem Reaffirm Avoid Other" at bounding box center [1038, 542] width 238 height 33
select select "2"
click at [919, 526] on select "Select Surrender Redeem Reaffirm Avoid Other" at bounding box center [1038, 542] width 238 height 33
click at [1077, 702] on button "Save & Close" at bounding box center [1100, 710] width 111 height 35
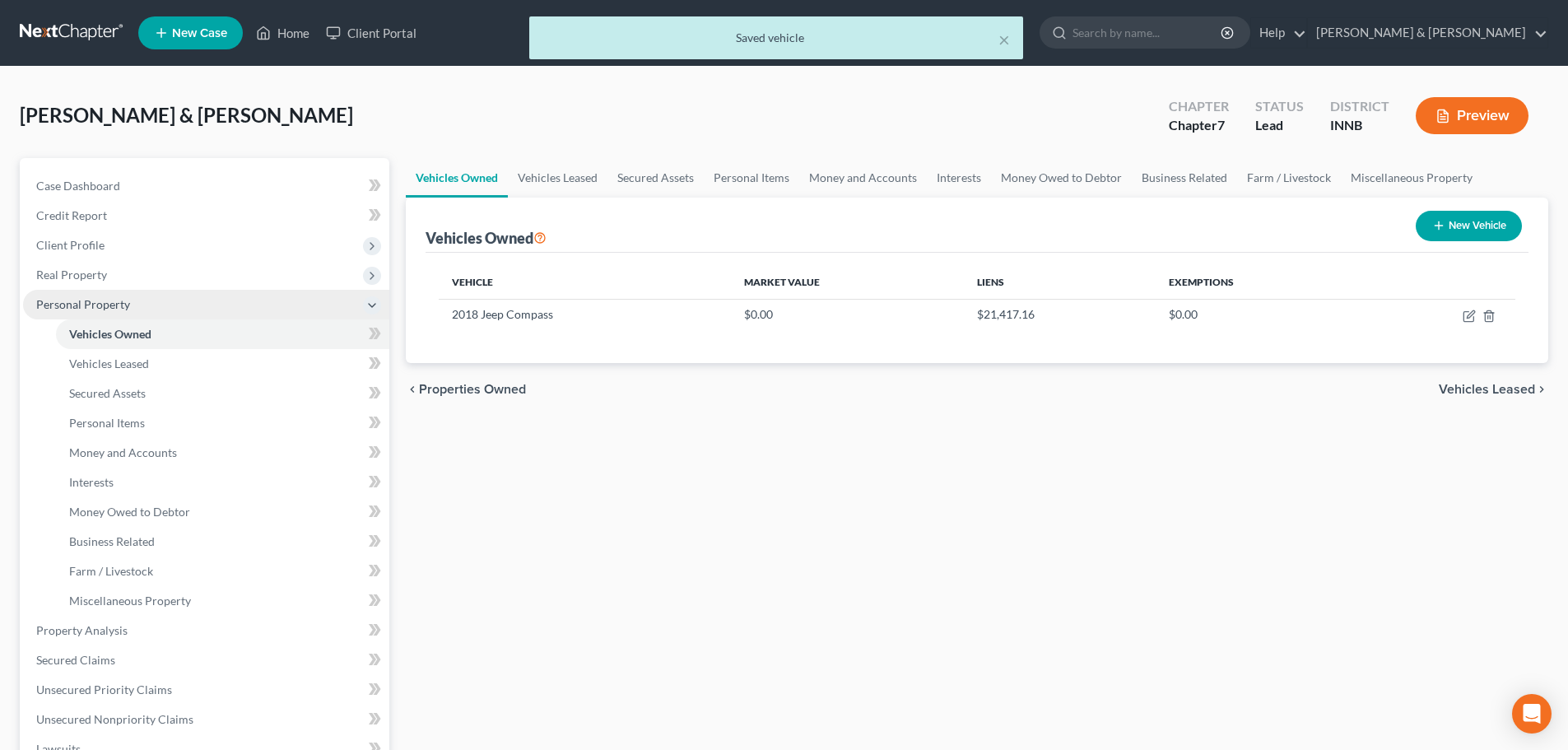
click at [49, 310] on span "Personal Property" at bounding box center [83, 304] width 94 height 14
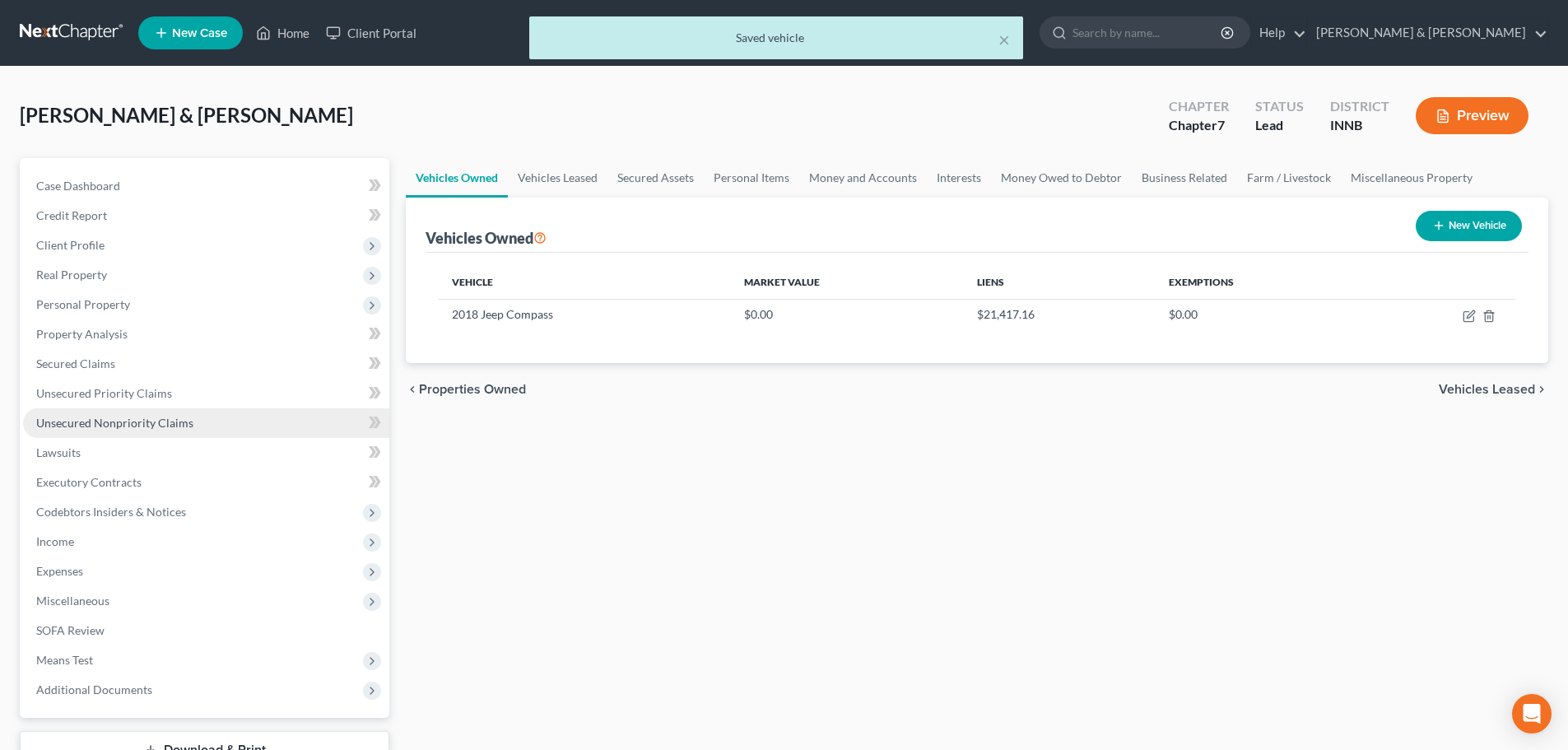
scroll to position [125, 0]
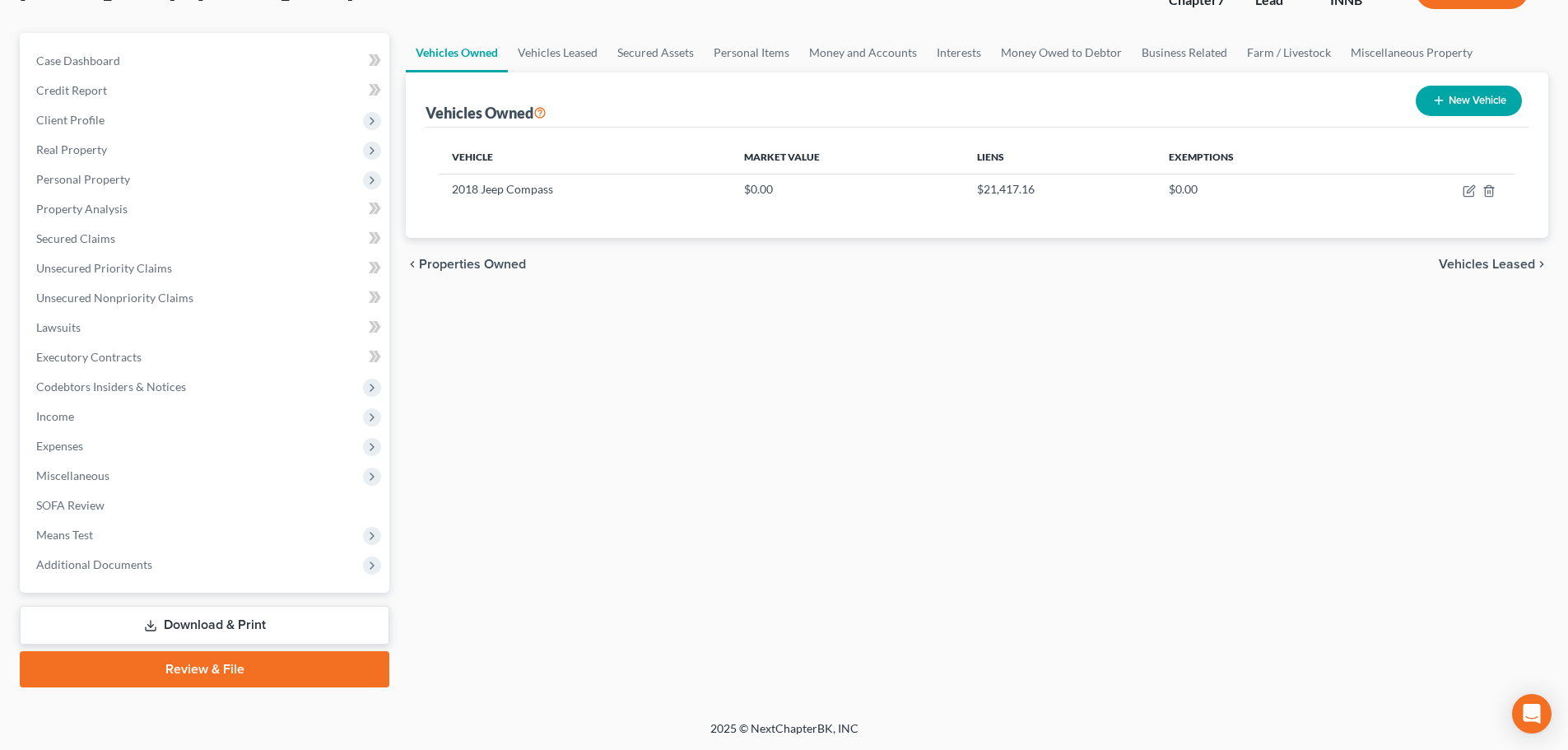
click at [237, 632] on link "Download & Print" at bounding box center [205, 625] width 370 height 39
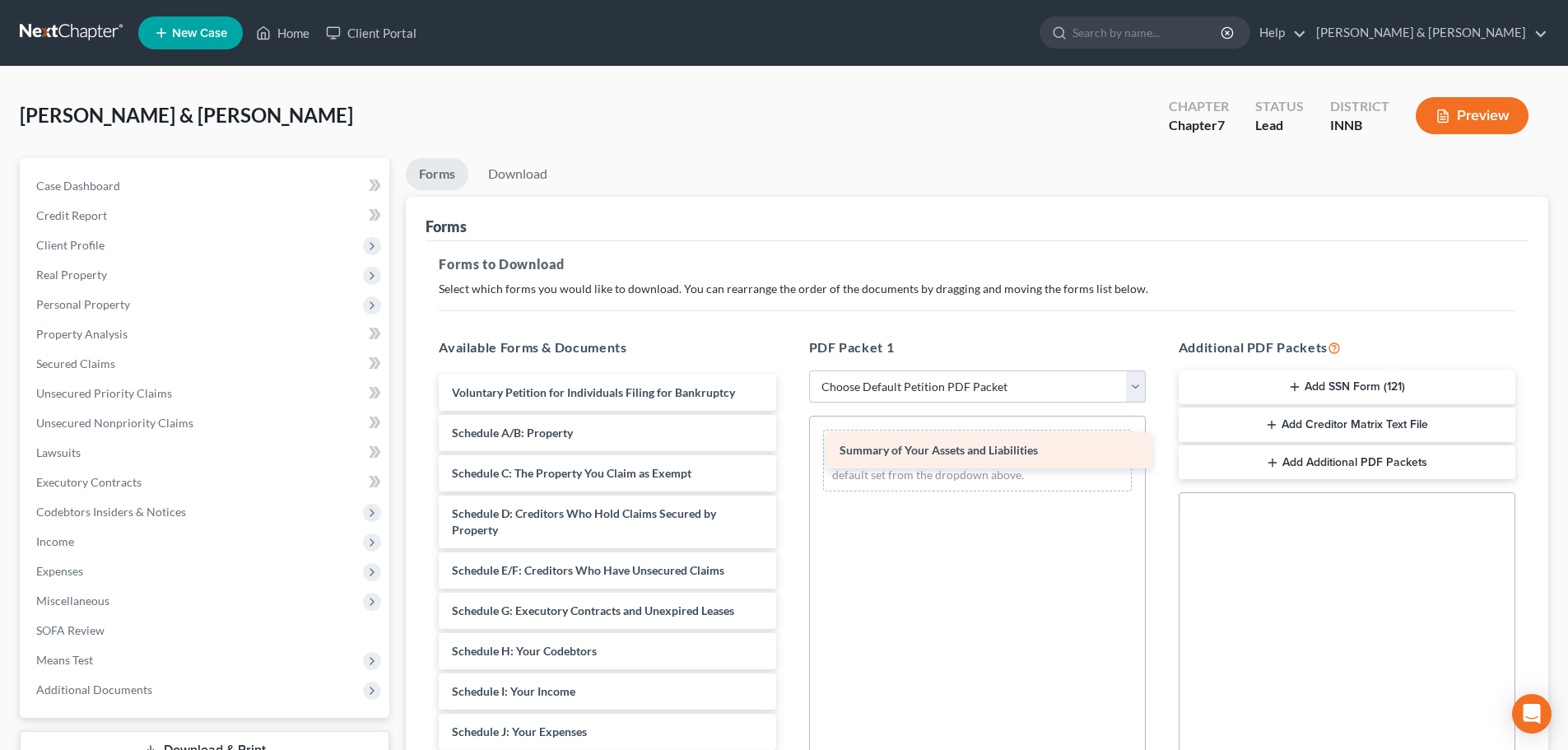
drag, startPoint x: 612, startPoint y: 433, endPoint x: 1000, endPoint y: 451, distance: 388.4
click at [788, 451] on div "Summary of Your Assets and Liabilities Voluntary Petition for Individuals Filin…" at bounding box center [606, 748] width 363 height 748
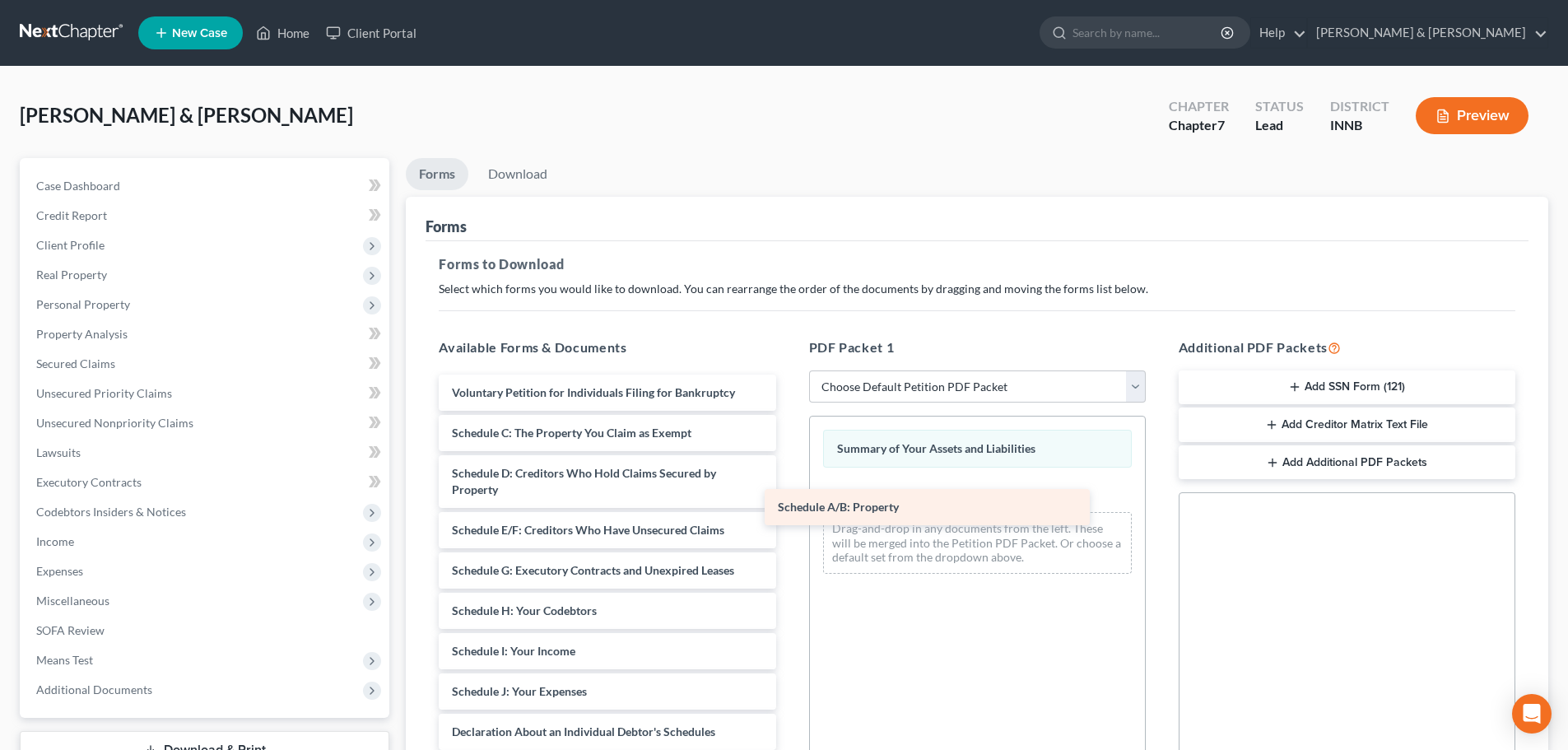
drag, startPoint x: 608, startPoint y: 439, endPoint x: 939, endPoint y: 508, distance: 338.1
click at [788, 508] on div "Schedule A/B: Property Voluntary Petition for Individuals Filing for Bankruptcy…" at bounding box center [606, 728] width 363 height 708
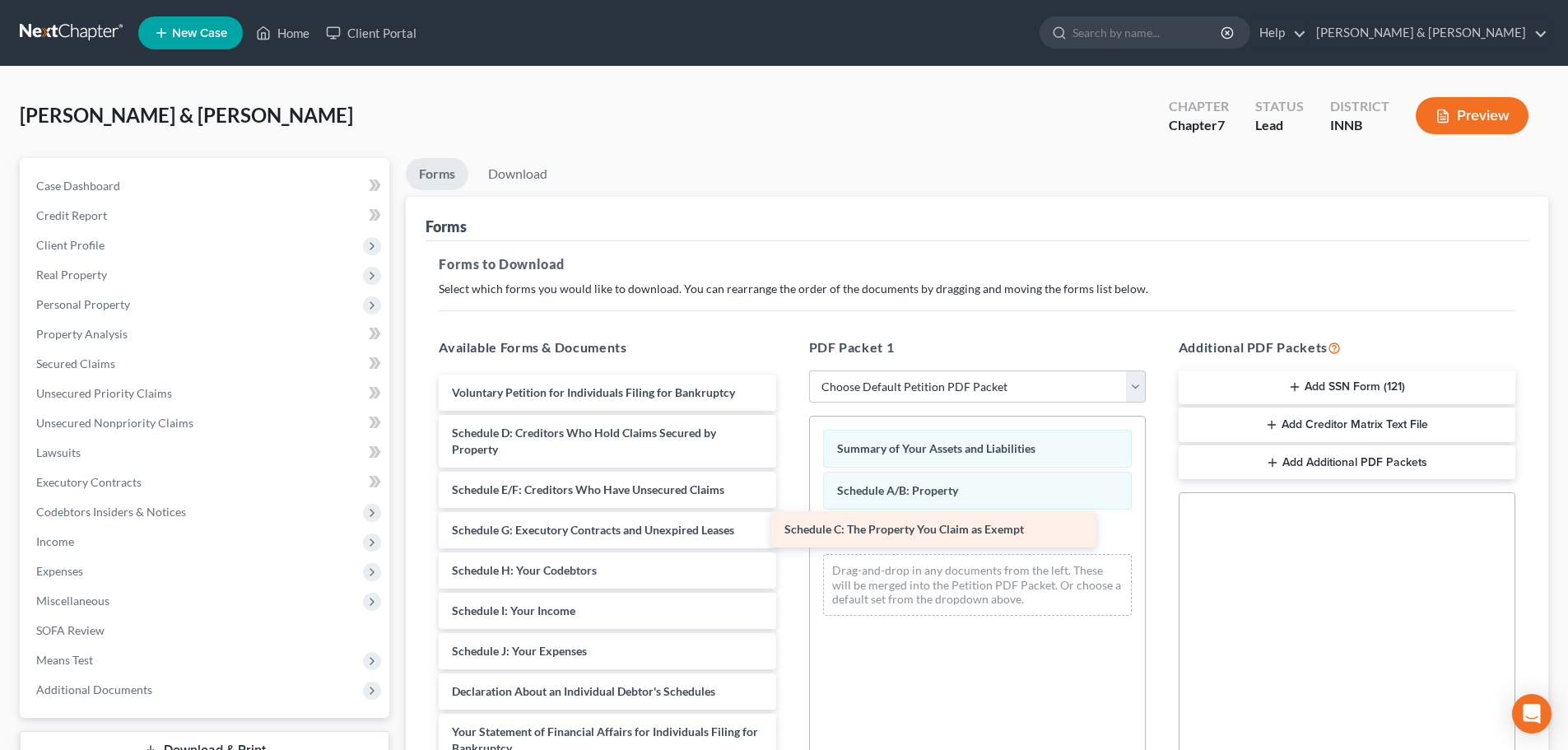
drag, startPoint x: 582, startPoint y: 443, endPoint x: 938, endPoint y: 541, distance: 369.2
click at [788, 541] on div "Schedule C: The Property You Claim as Exempt Voluntary Petition for Individuals…" at bounding box center [606, 708] width 363 height 667
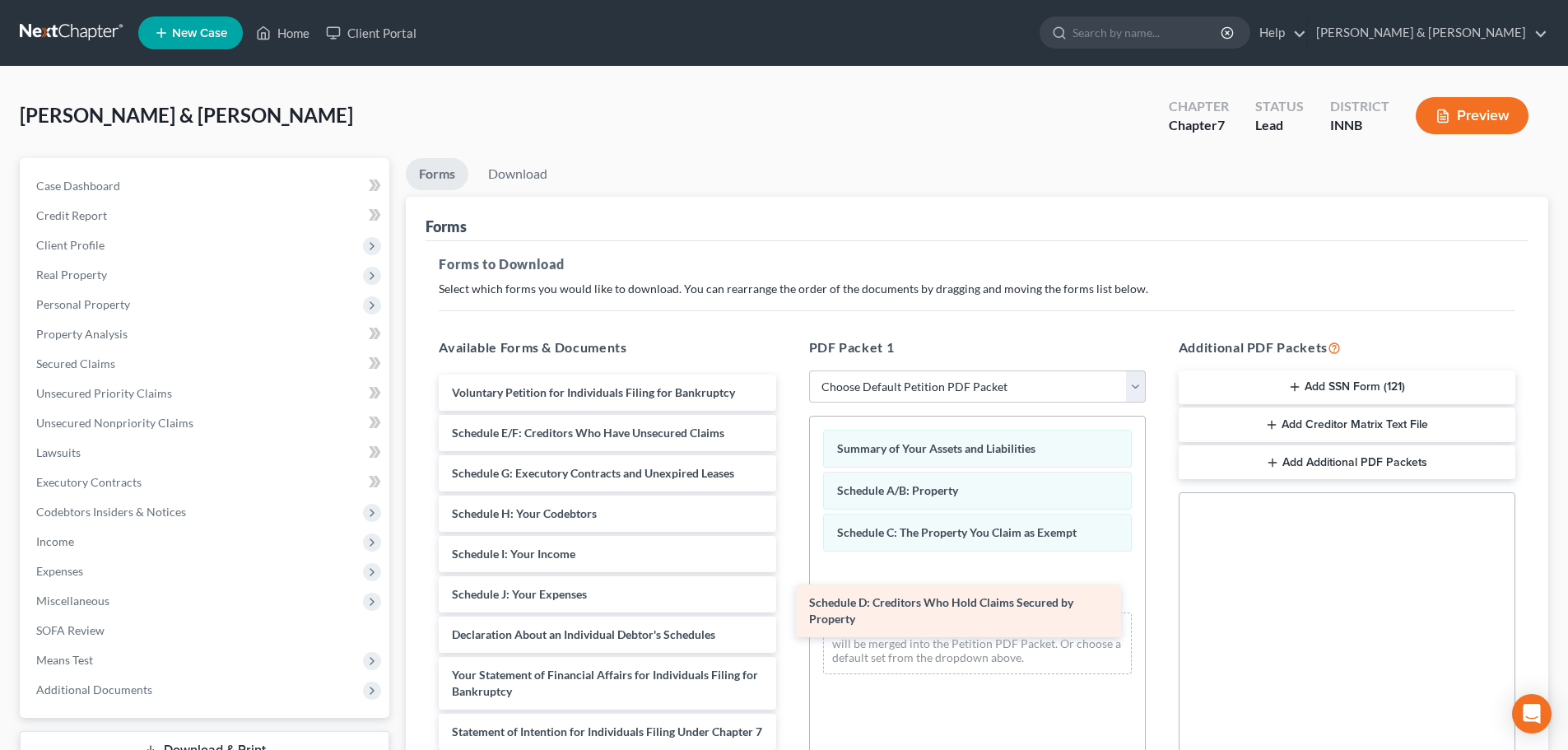
drag, startPoint x: 600, startPoint y: 427, endPoint x: 956, endPoint y: 597, distance: 394.5
click at [788, 597] on div "Schedule D: Creditors Who Hold Claims Secured by Property Voluntary Petition fo…" at bounding box center [606, 679] width 363 height 610
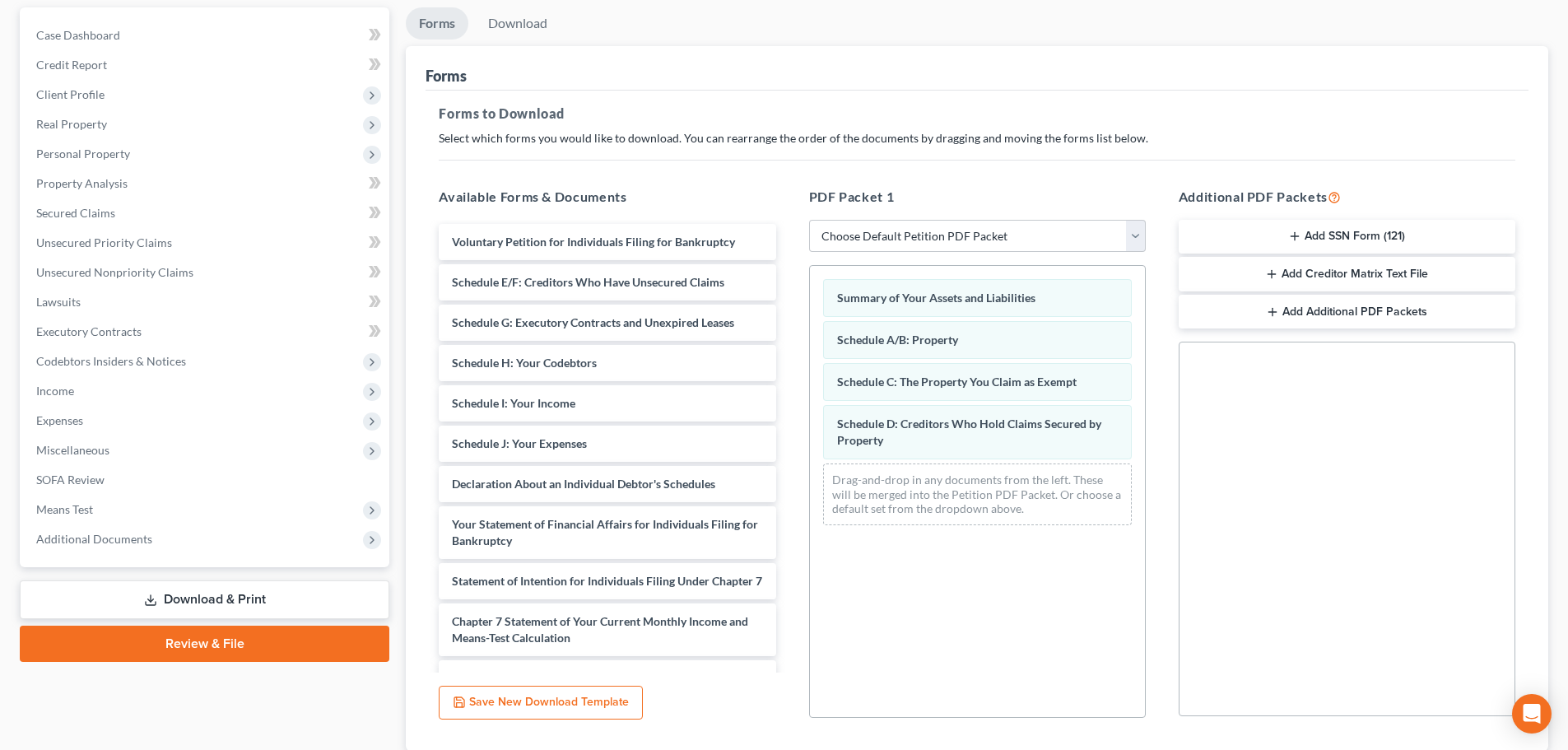
scroll to position [165, 0]
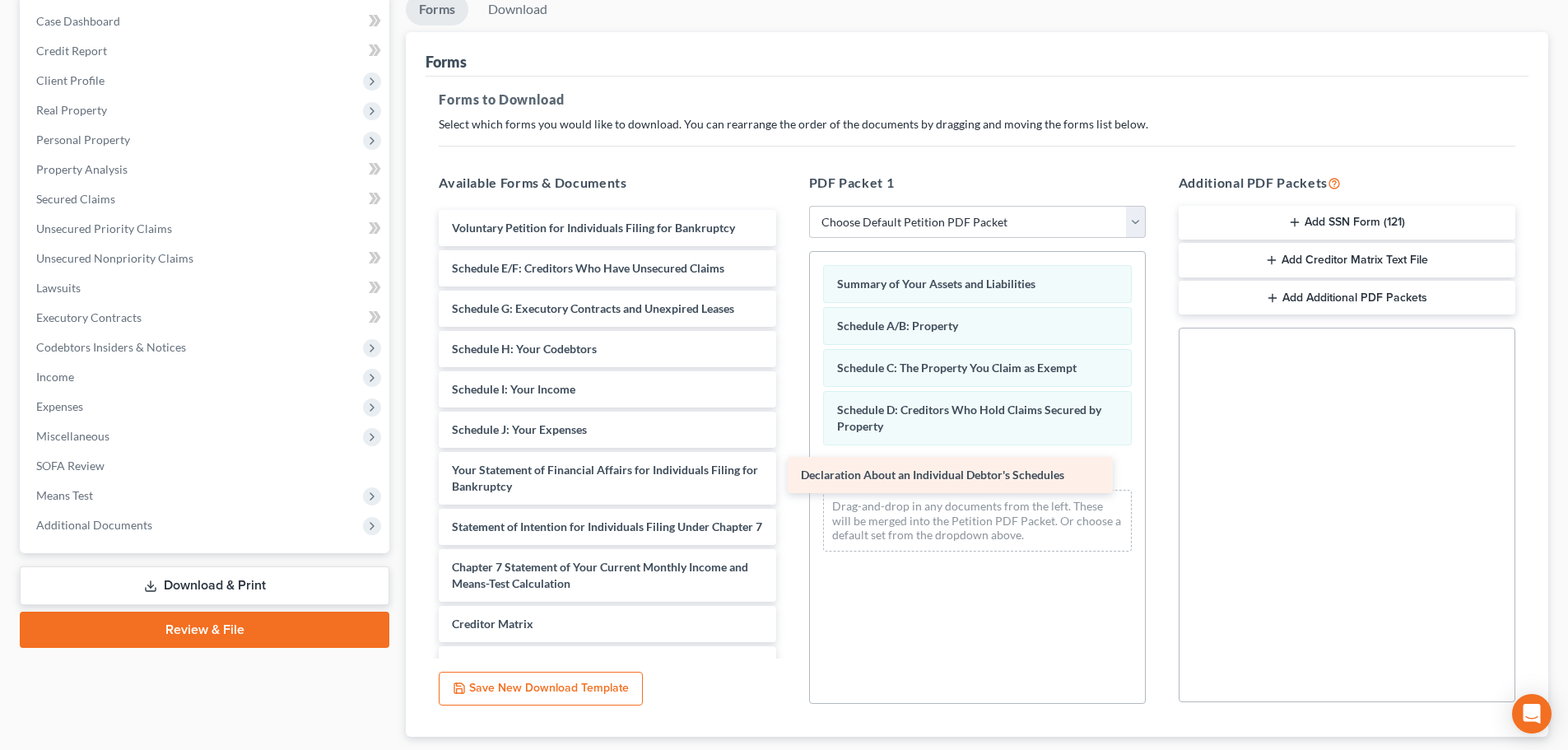
drag, startPoint x: 667, startPoint y: 467, endPoint x: 1015, endPoint y: 472, distance: 348.0
click at [788, 472] on div "Declaration About an Individual Debtor's Schedules Voluntary Petition for Indiv…" at bounding box center [606, 495] width 363 height 570
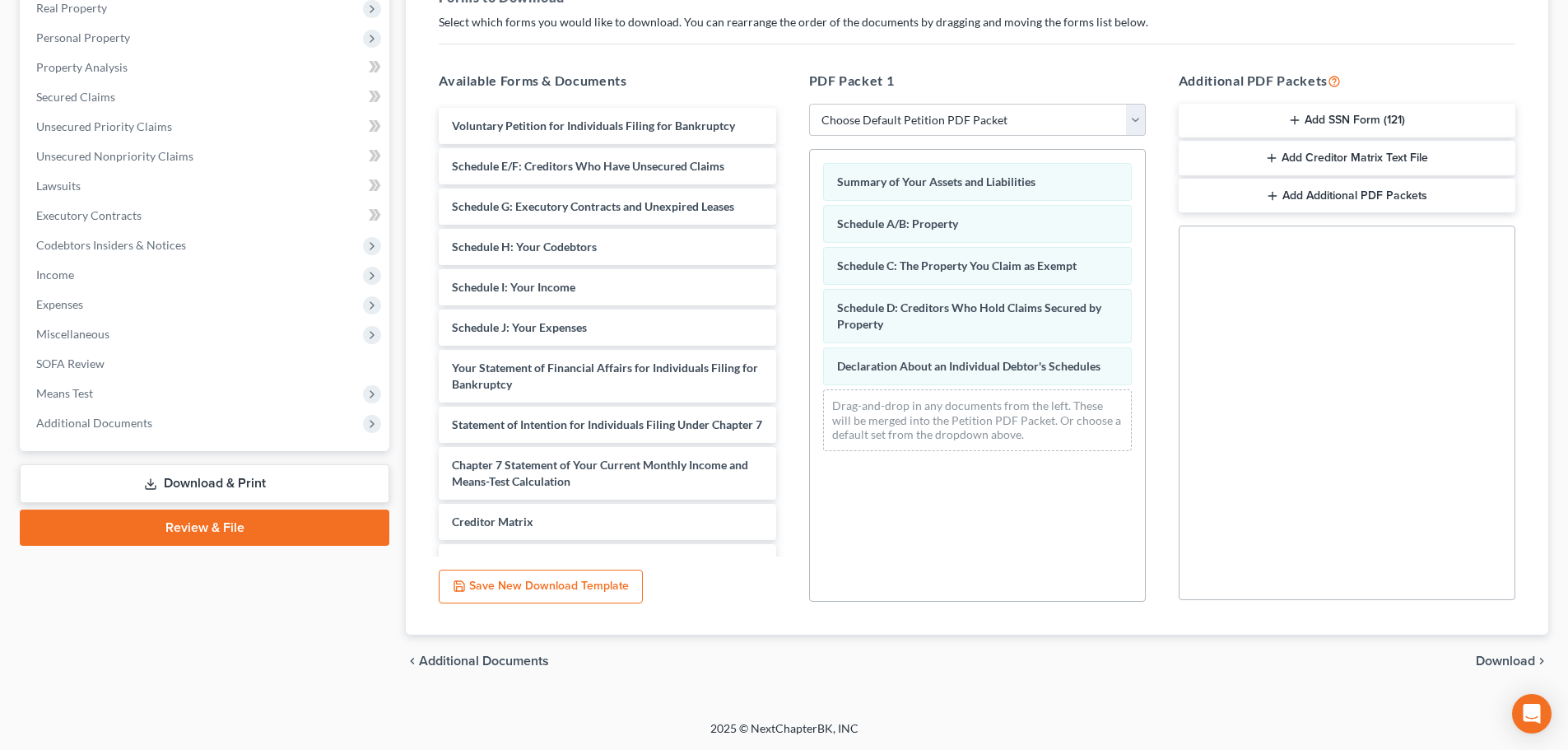
click at [1499, 662] on span "Download" at bounding box center [1505, 661] width 59 height 13
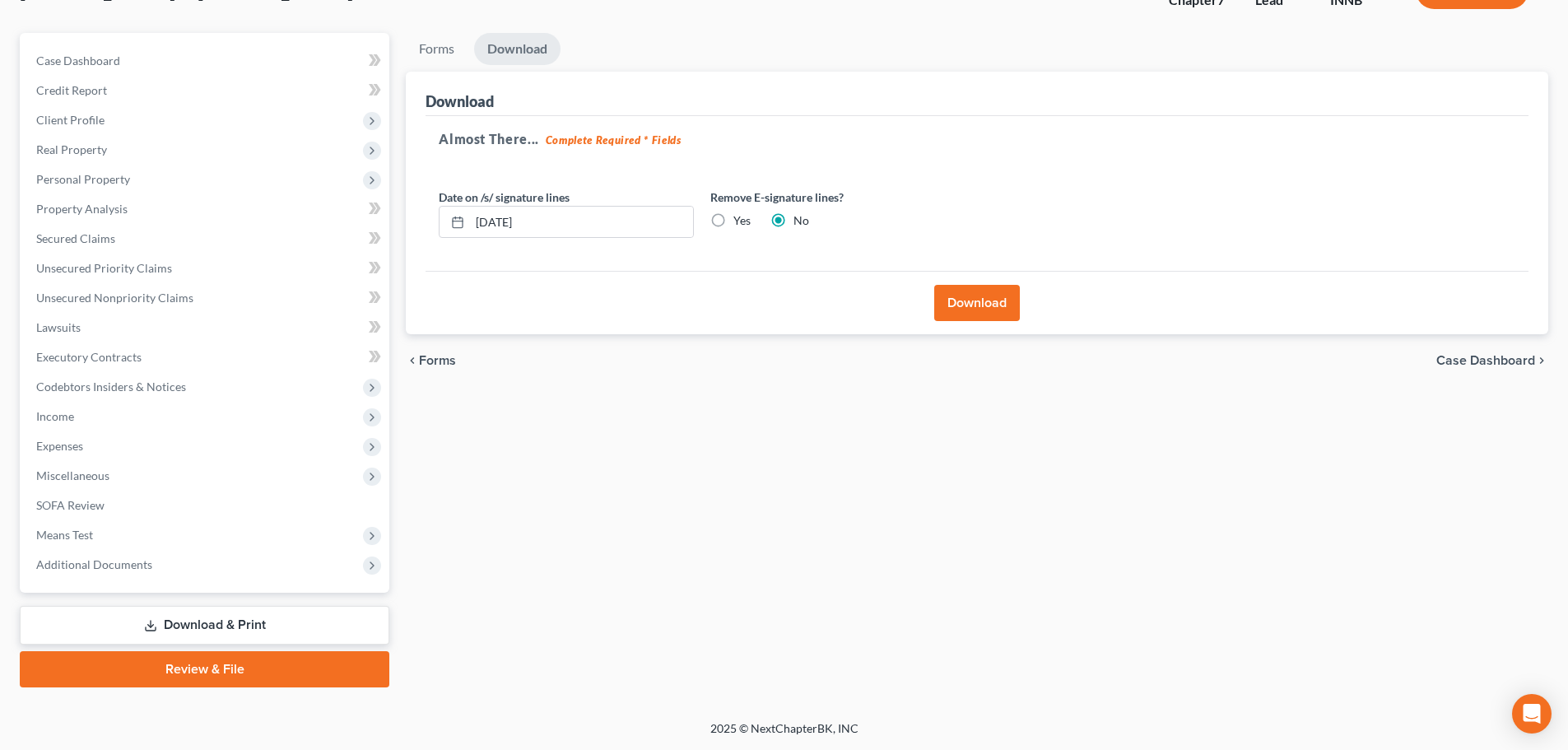
scroll to position [125, 0]
click at [555, 217] on input "[DATE]" at bounding box center [581, 222] width 223 height 31
click at [734, 223] on label "Yes" at bounding box center [742, 220] width 17 height 16
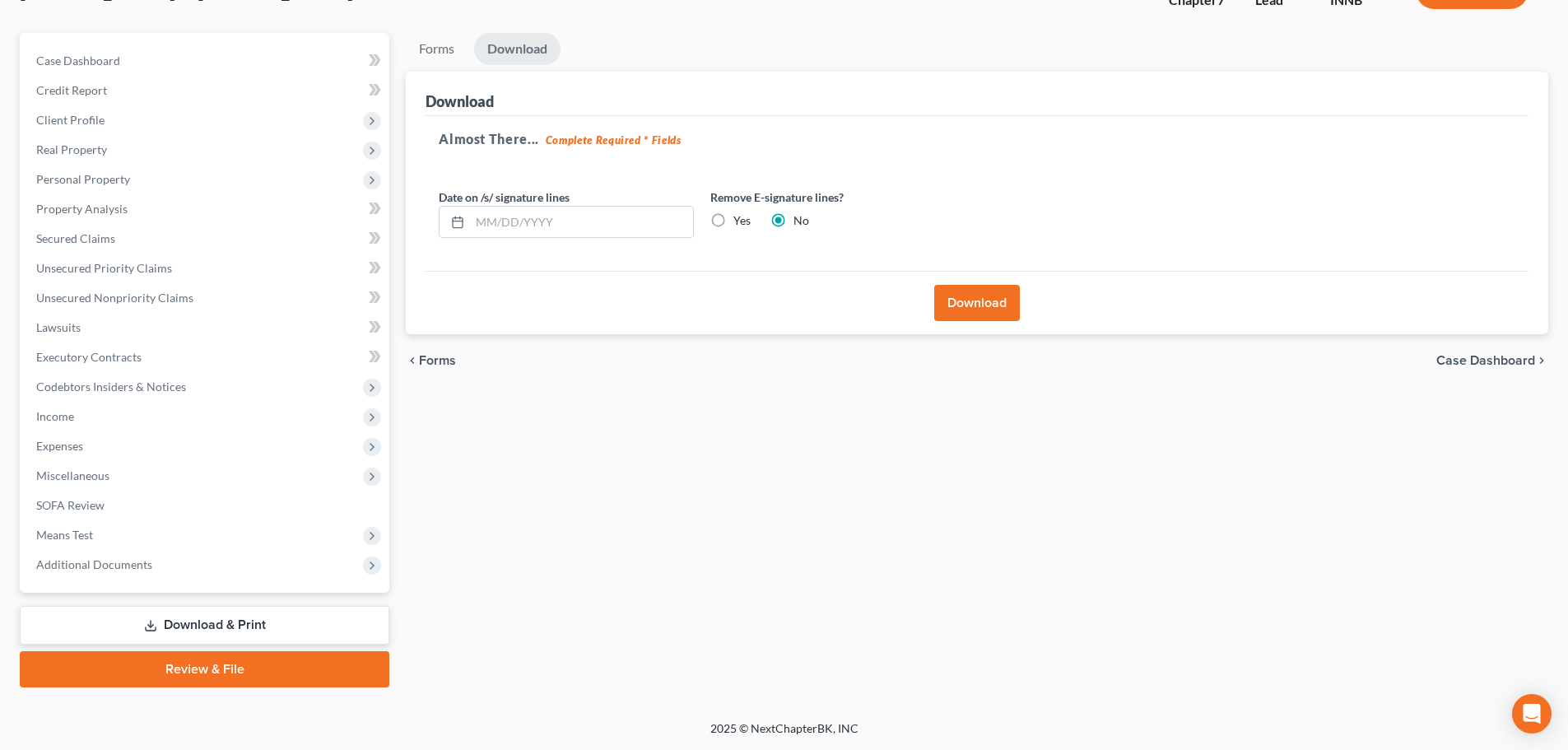
click at [740, 223] on input "Yes" at bounding box center [745, 217] width 10 height 10
radio input "true"
radio input "false"
click at [968, 292] on button "Download" at bounding box center [977, 303] width 86 height 36
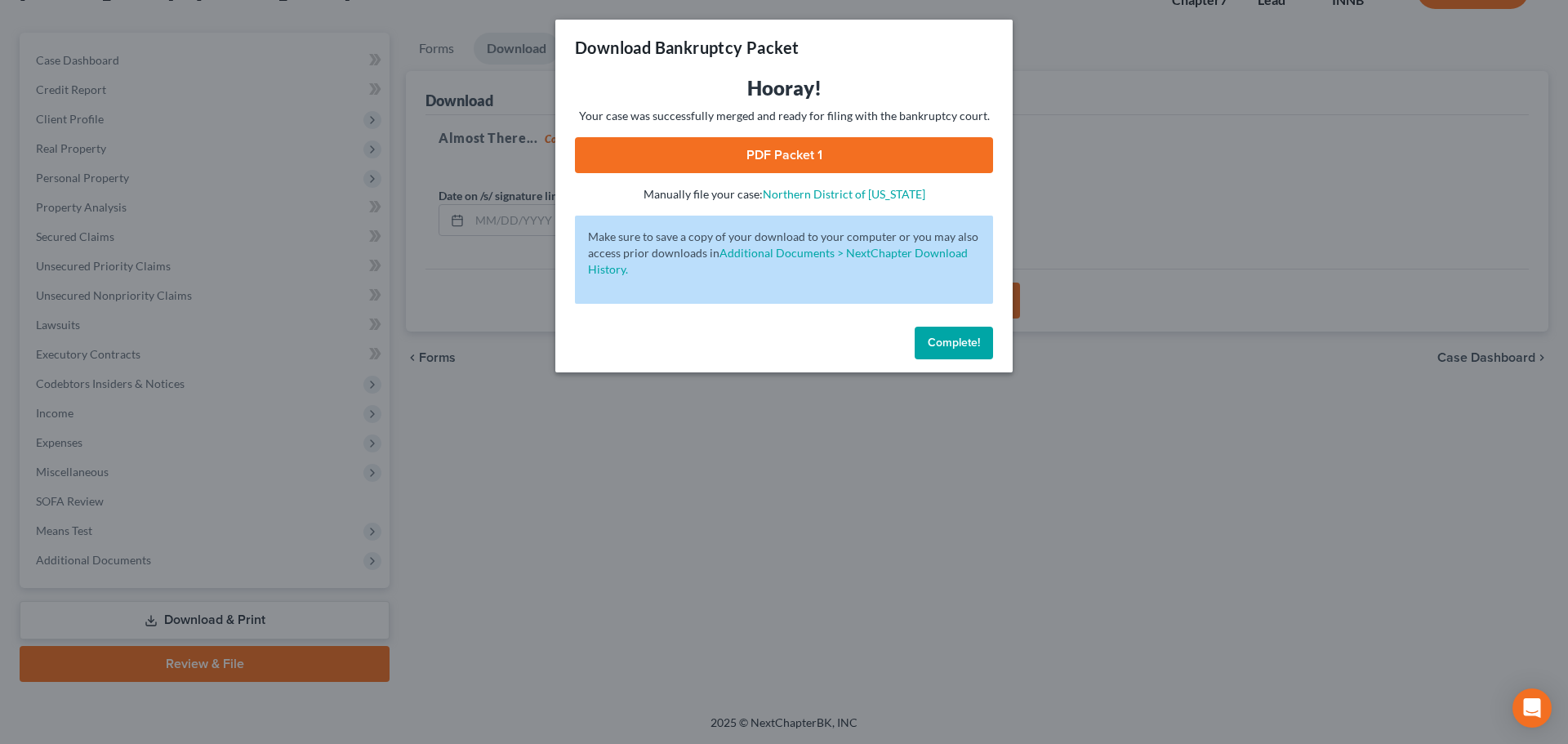
click at [653, 149] on link "PDF Packet 1" at bounding box center [784, 155] width 418 height 36
click at [941, 336] on span "Complete!" at bounding box center [954, 343] width 52 height 14
